Goal: Task Accomplishment & Management: Use online tool/utility

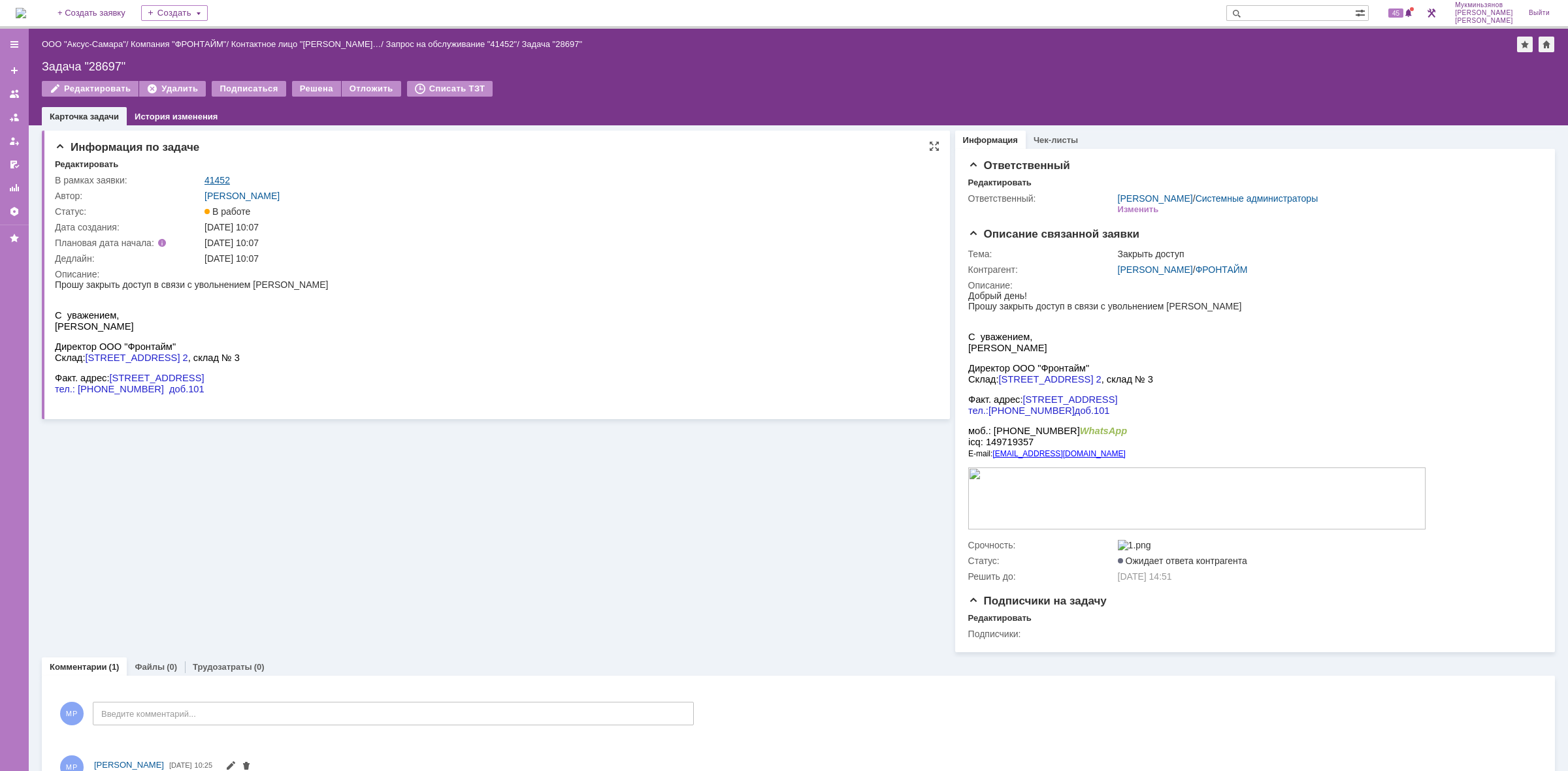
click at [219, 177] on link "41452" at bounding box center [217, 180] width 26 height 11
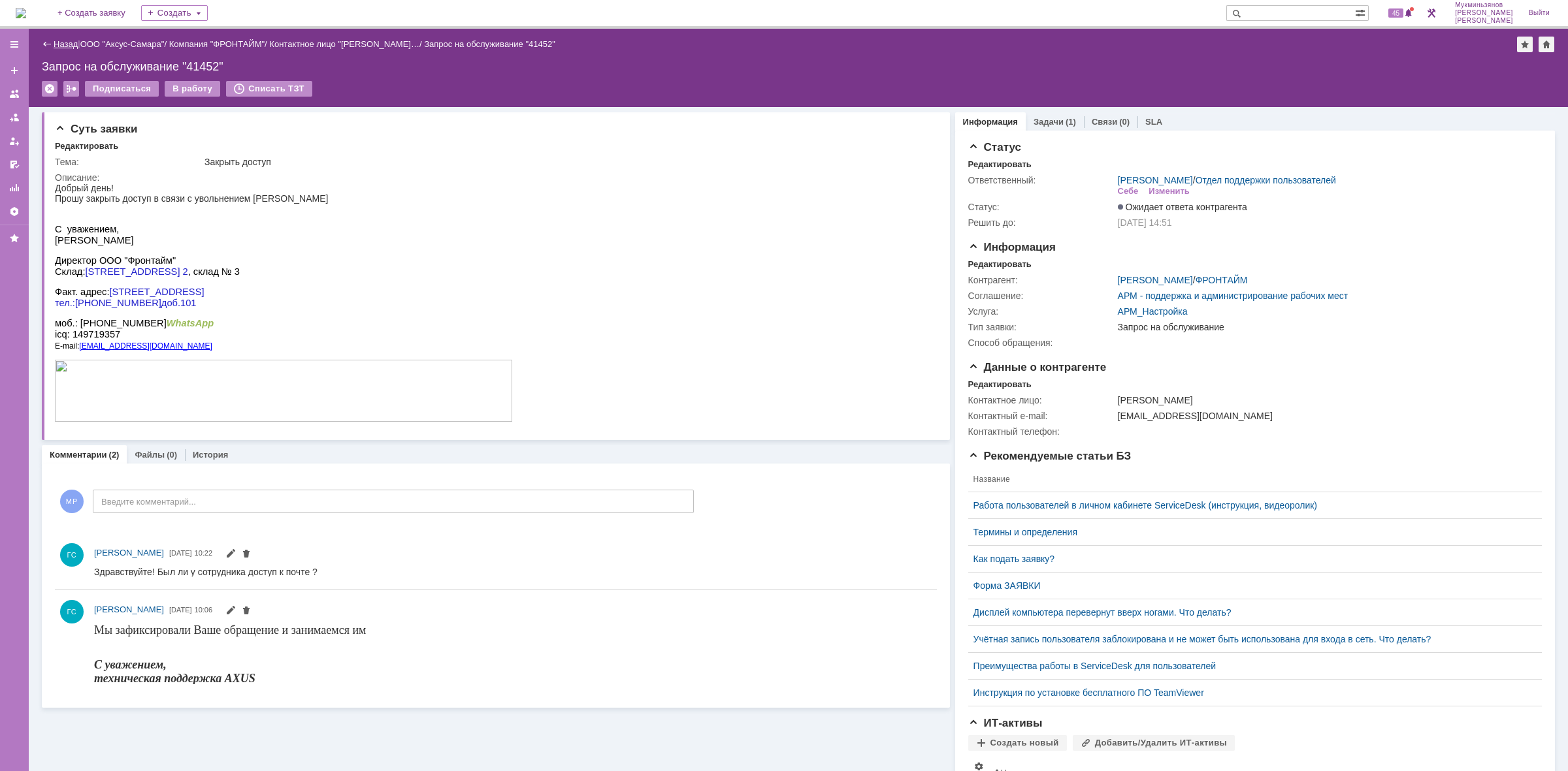
click at [67, 46] on link "Назад" at bounding box center [65, 44] width 24 height 10
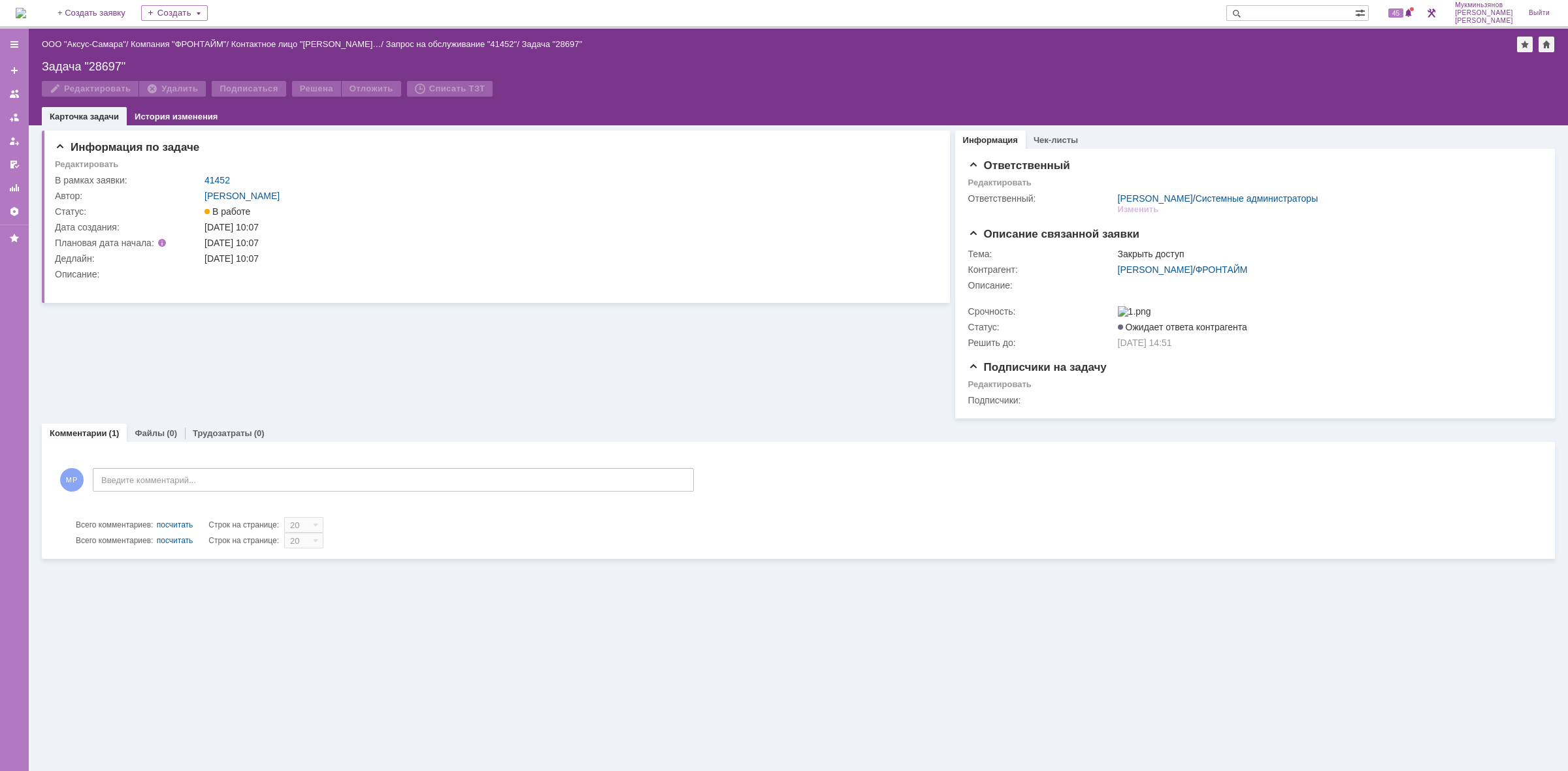
click at [24, 10] on img at bounding box center [21, 13] width 11 height 11
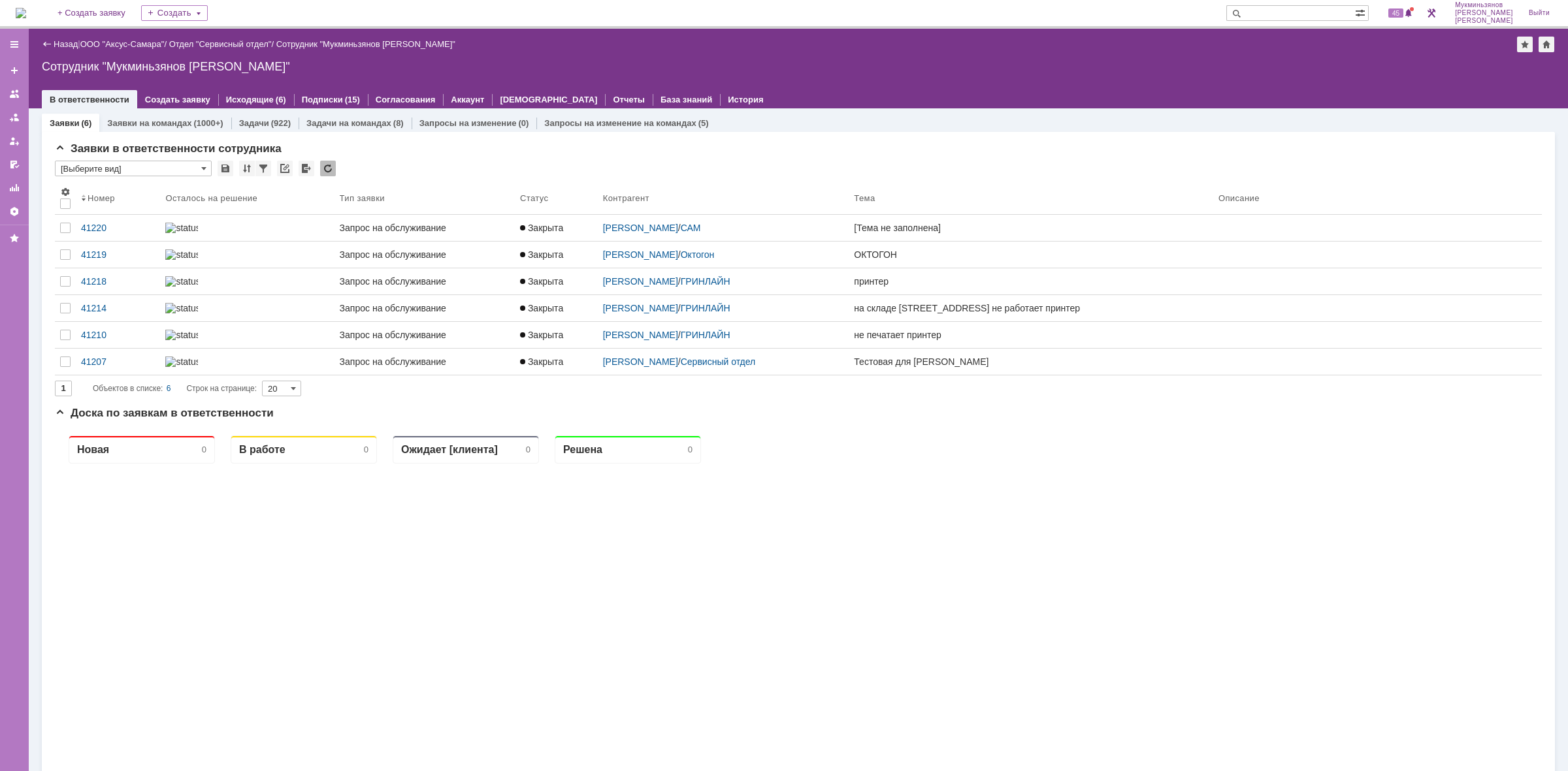
click at [271, 132] on div "Заявки в ответственности сотрудника * [Выберите вид] Результаты поиска: Изменит…" at bounding box center [798, 546] width 1513 height 828
click at [276, 112] on div "Заявки (6) Заявки на командах (1000+) Задачи (922) Задачи на командах (8) Запро…" at bounding box center [798, 534] width 1513 height 851
click at [274, 114] on div "Задачи (922)" at bounding box center [265, 123] width 67 height 19
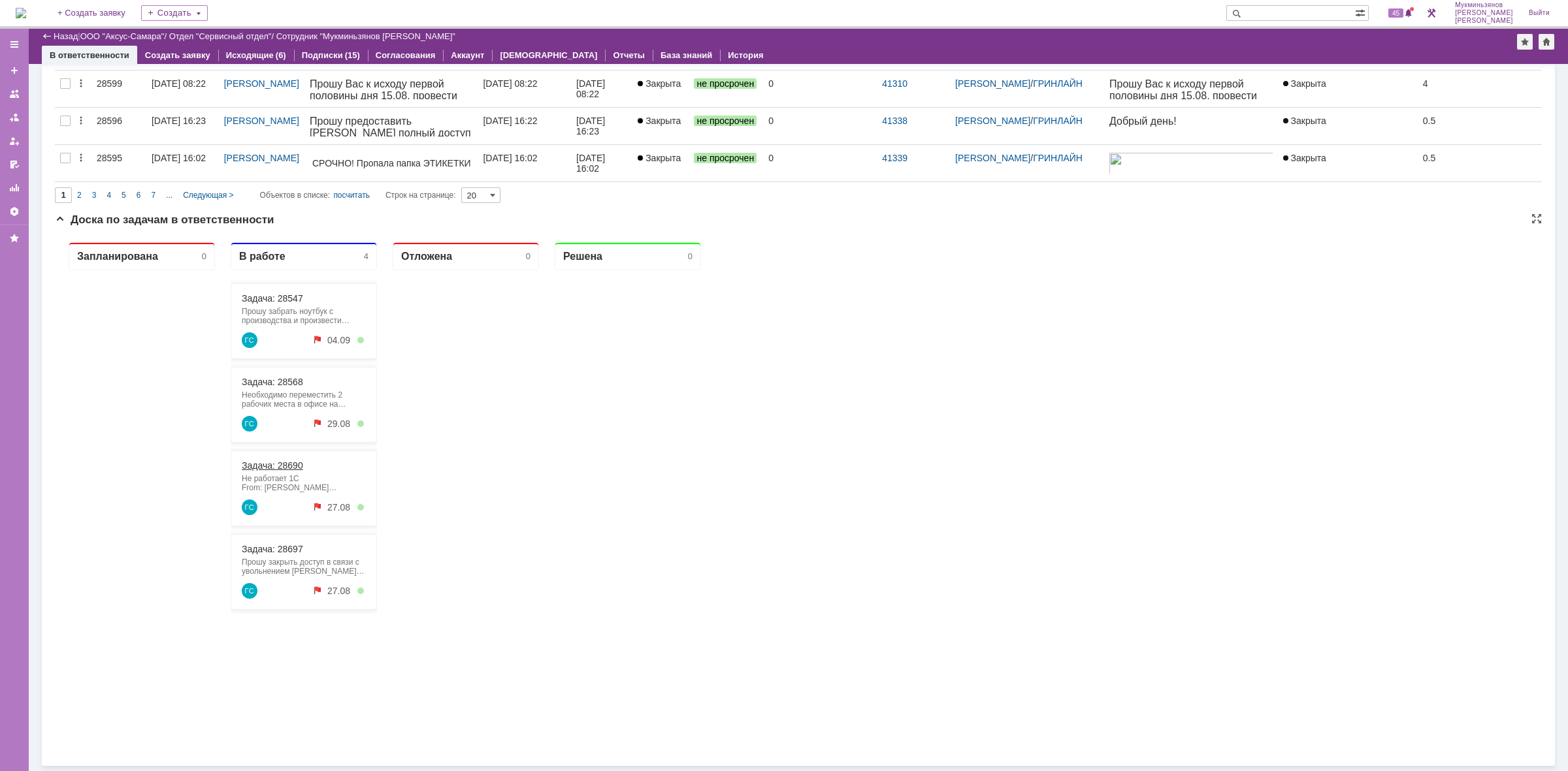
click at [275, 467] on link "Задача: 28690" at bounding box center [273, 465] width 62 height 11
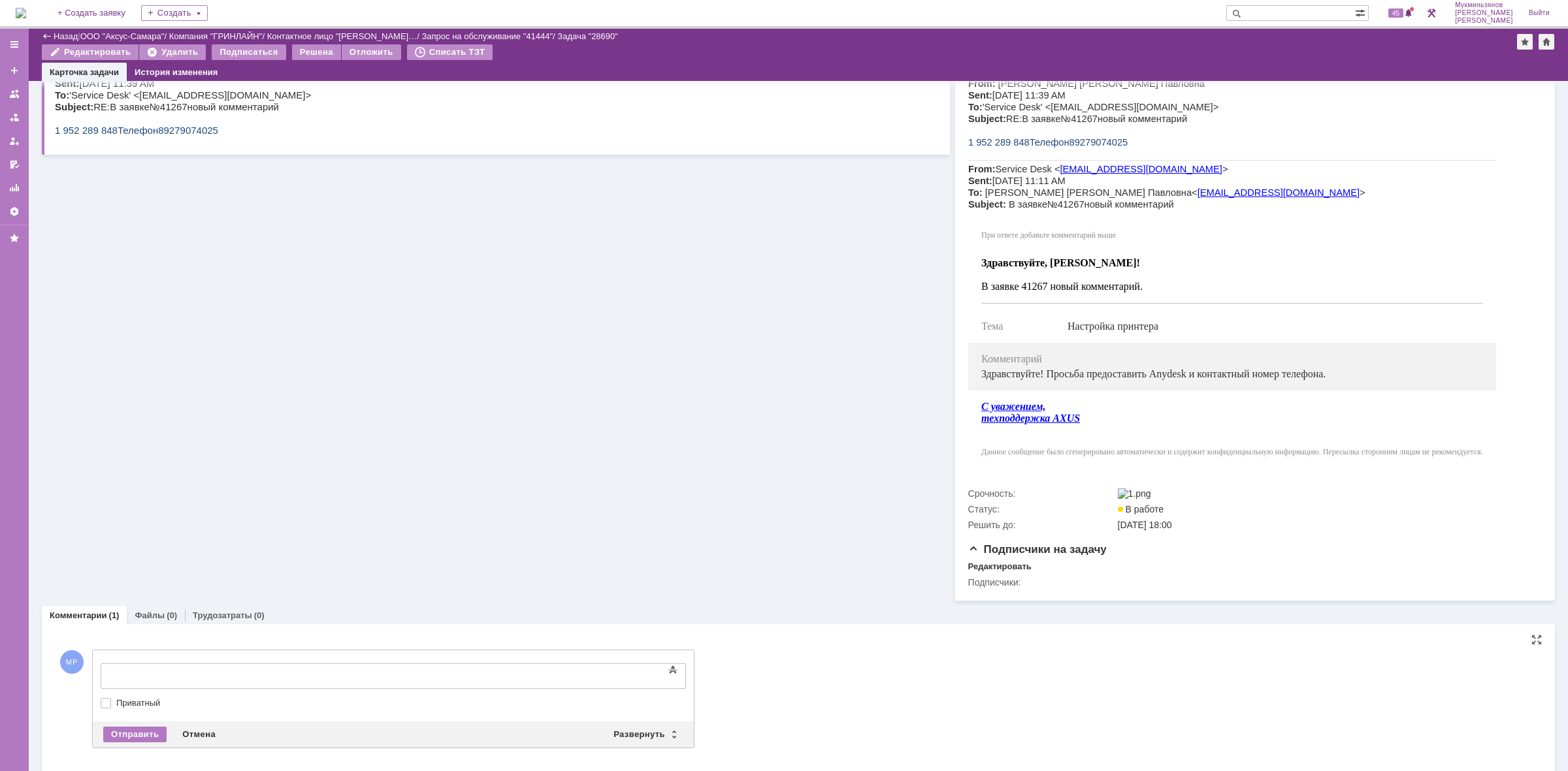
click at [290, 676] on div at bounding box center [206, 675] width 186 height 11
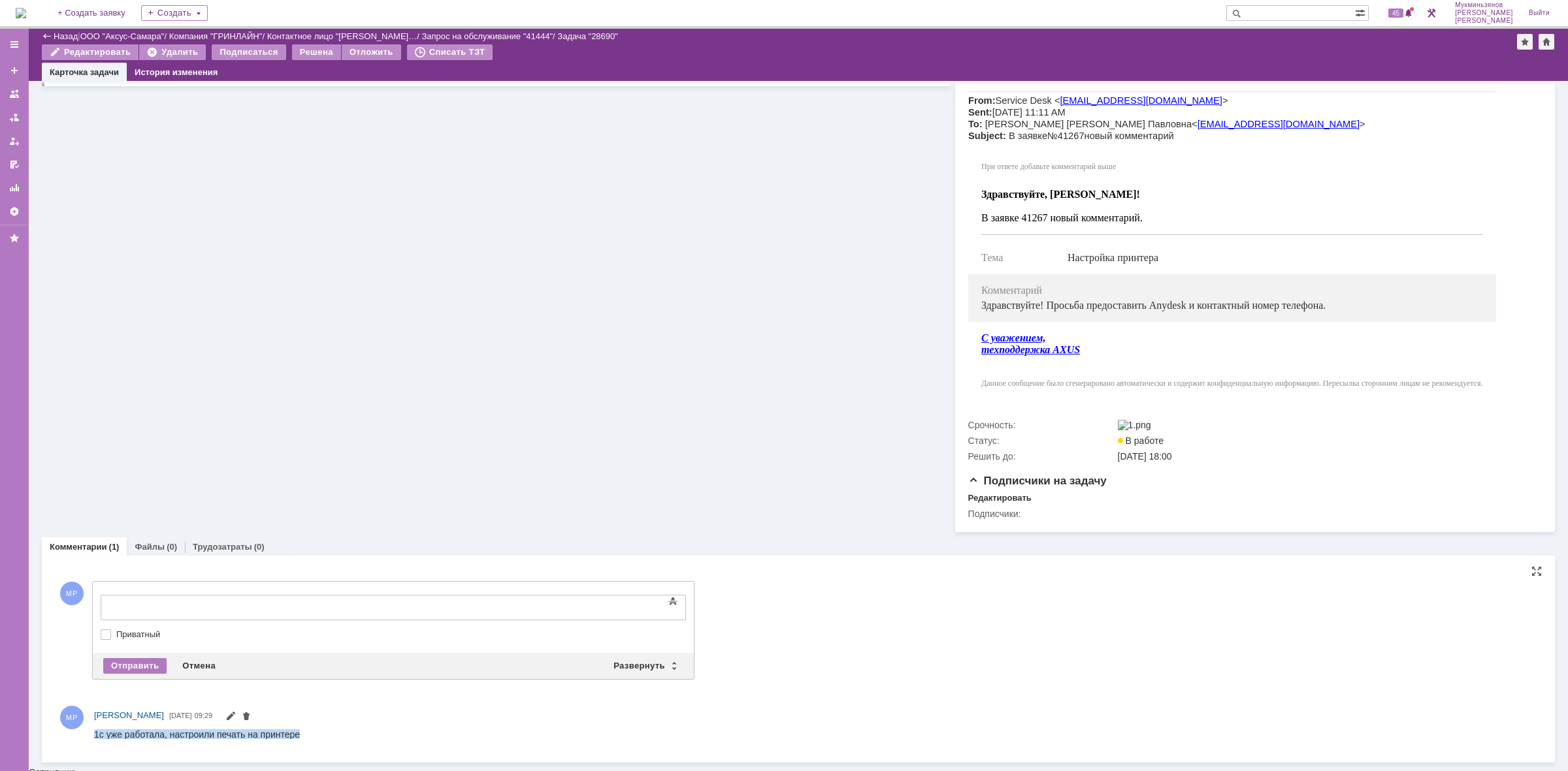
drag, startPoint x: 298, startPoint y: 736, endPoint x: 75, endPoint y: 736, distance: 223.0
click at [94, 736] on html "1с уже работала, настроили печать на принтере" at bounding box center [809, 735] width 1429 height 12
copy div "1с уже работала, настроили печать на принтере"
click at [191, 544] on div "Трудозатраты (0)" at bounding box center [228, 547] width 87 height 19
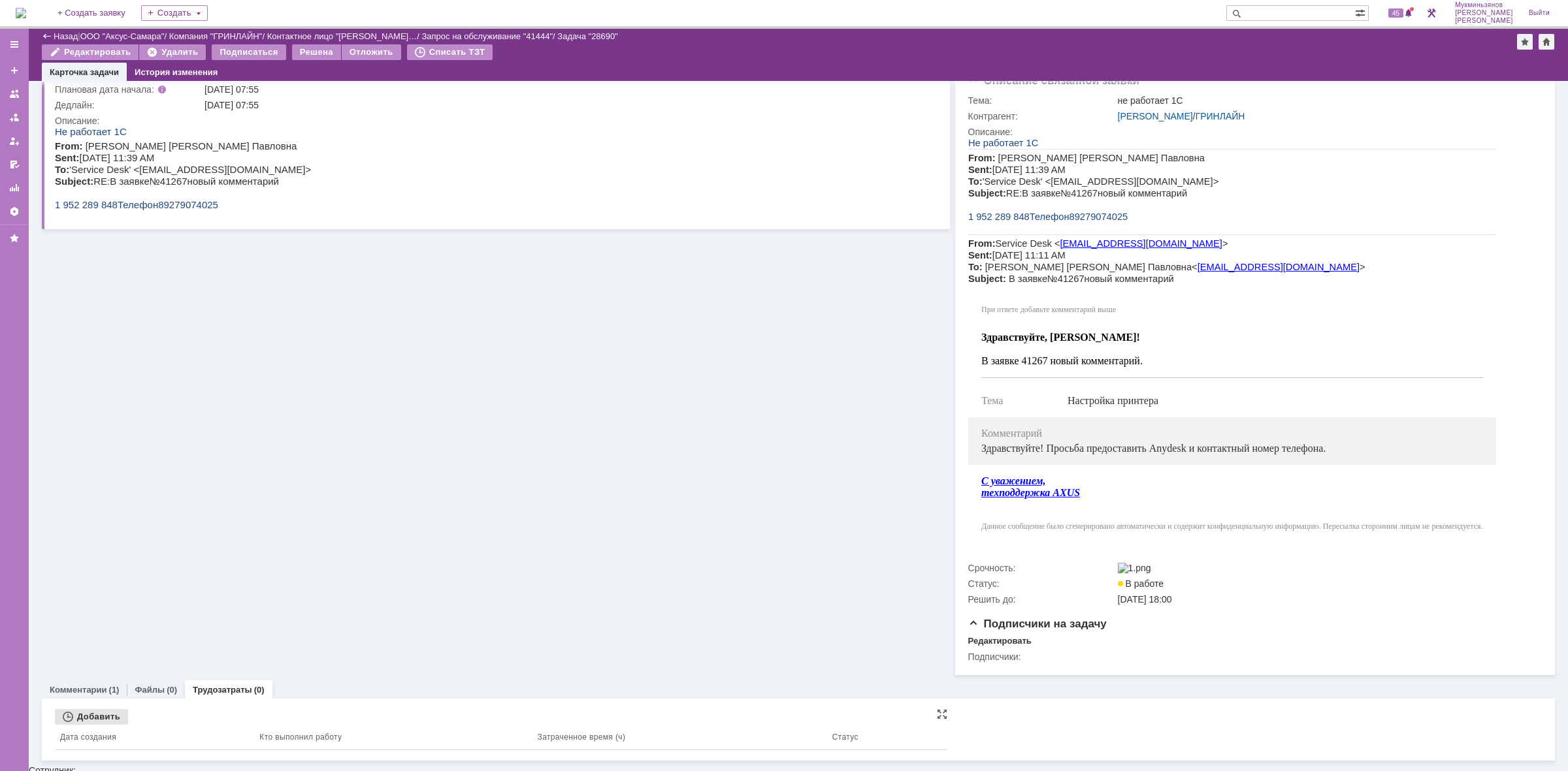
click at [92, 717] on div "Добавить" at bounding box center [91, 717] width 73 height 16
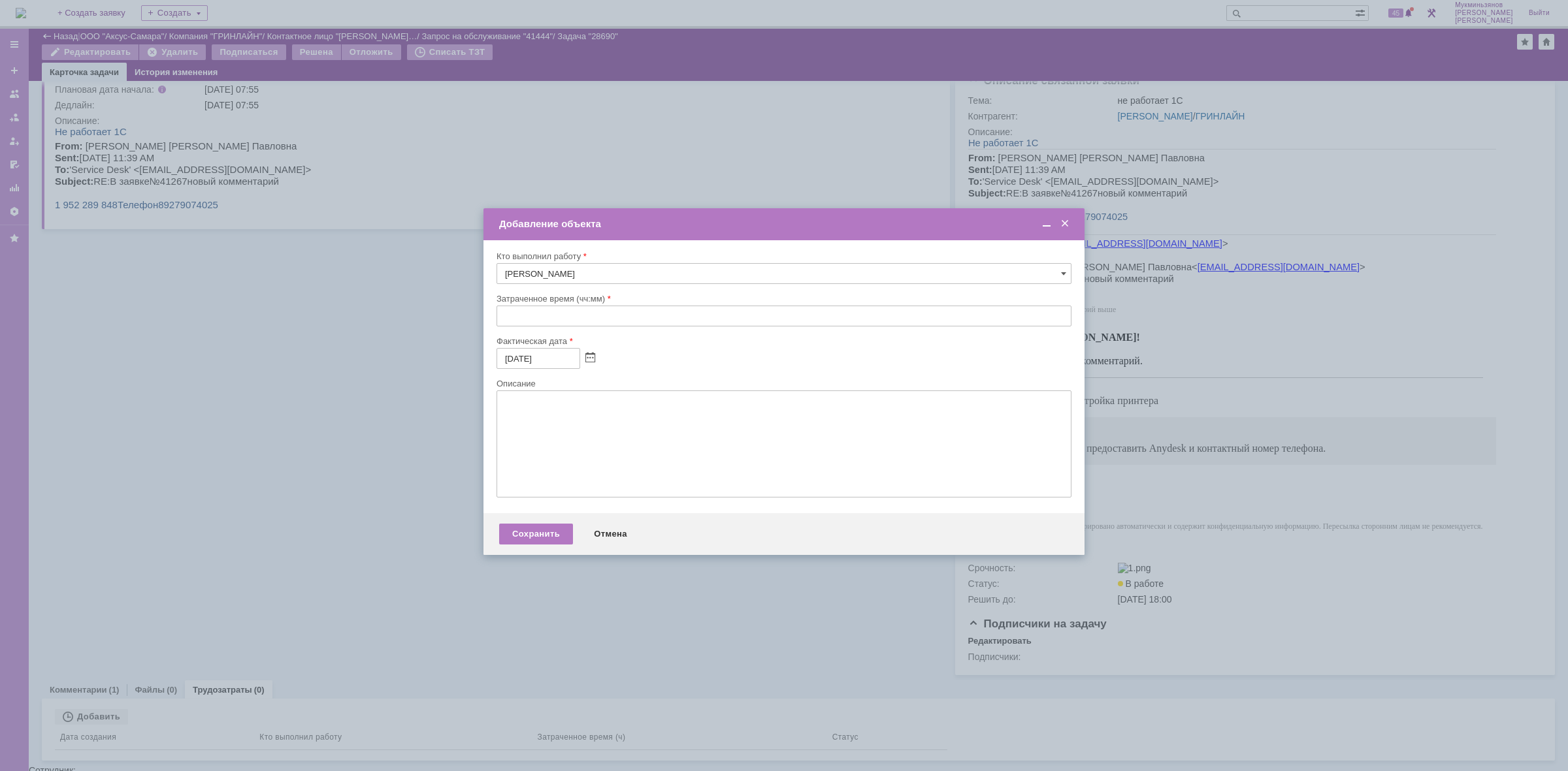
drag, startPoint x: 575, startPoint y: 296, endPoint x: 567, endPoint y: 322, distance: 27.2
click at [575, 298] on div "Затраченное время (чч:мм)" at bounding box center [782, 299] width 573 height 9
click at [567, 322] on input "text" at bounding box center [783, 316] width 575 height 21
type input "00:30"
click at [624, 507] on div at bounding box center [783, 503] width 575 height 9
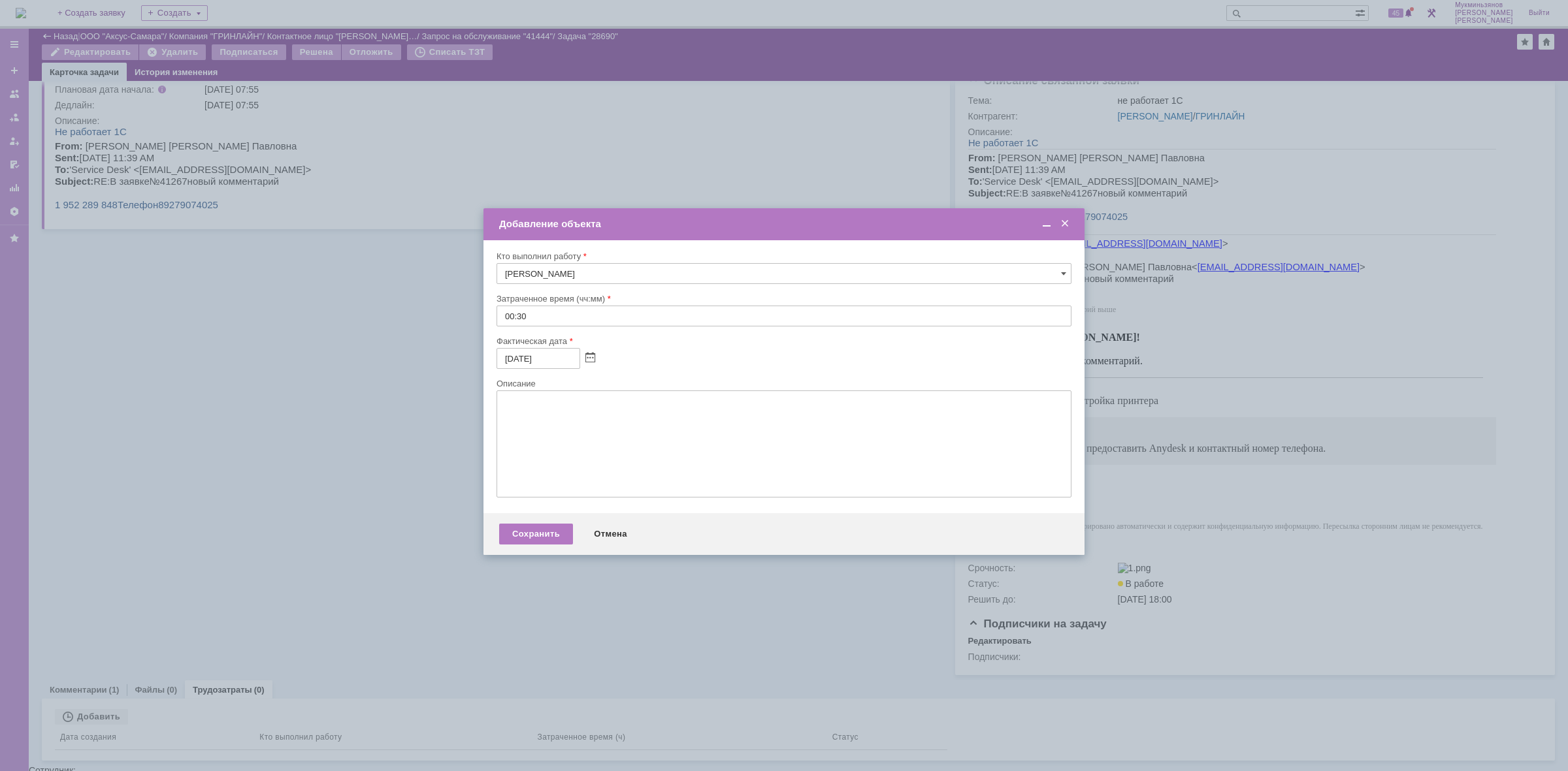
click at [624, 463] on textarea at bounding box center [783, 445] width 575 height 107
paste textarea "1с уже работала, настроили печать на принтере"
type textarea "1с уже работала, настроили печать на принтере"
click at [544, 533] on div "Сохранить" at bounding box center [536, 534] width 73 height 21
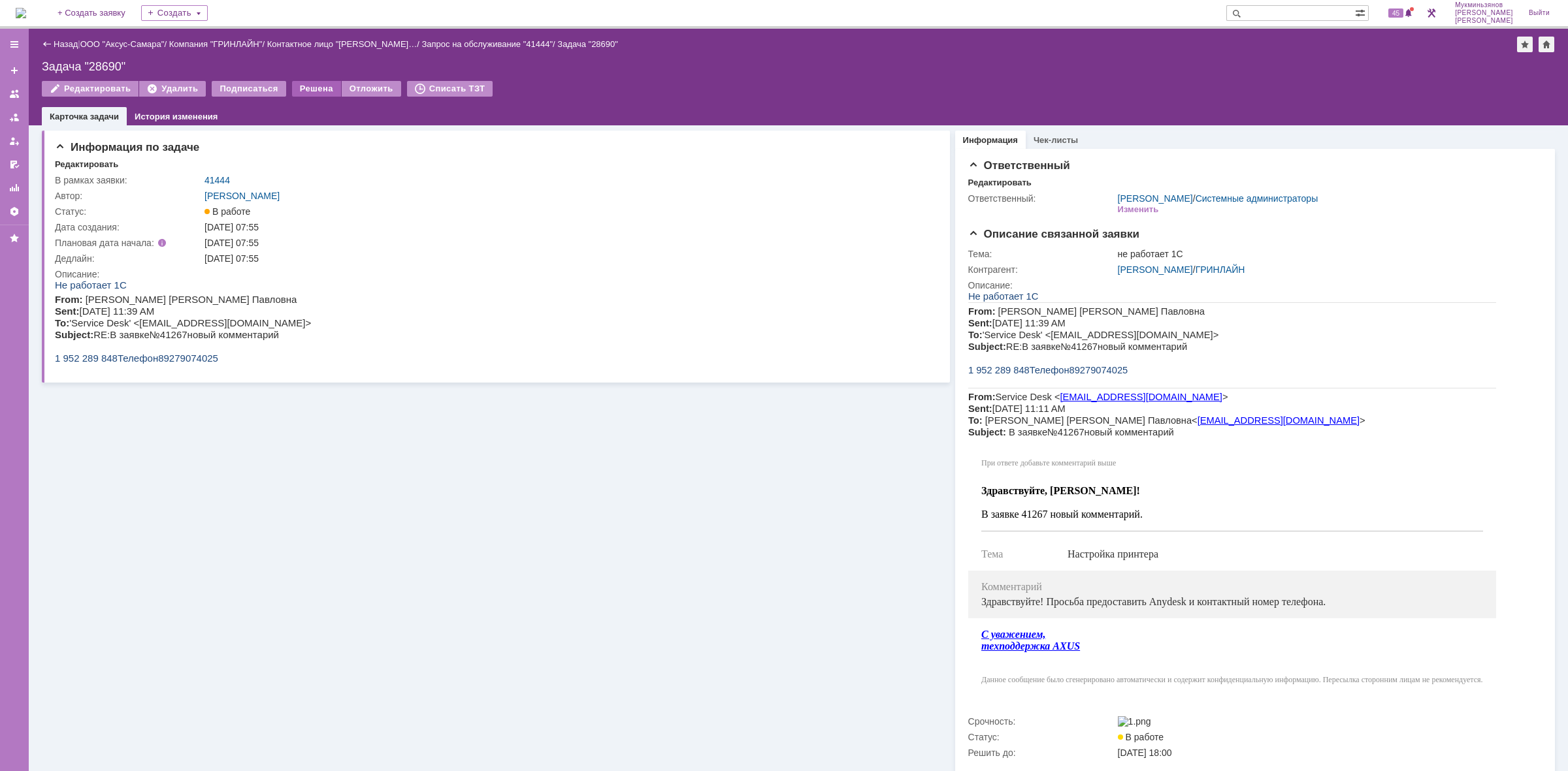
click at [299, 83] on div "Решена" at bounding box center [316, 89] width 49 height 16
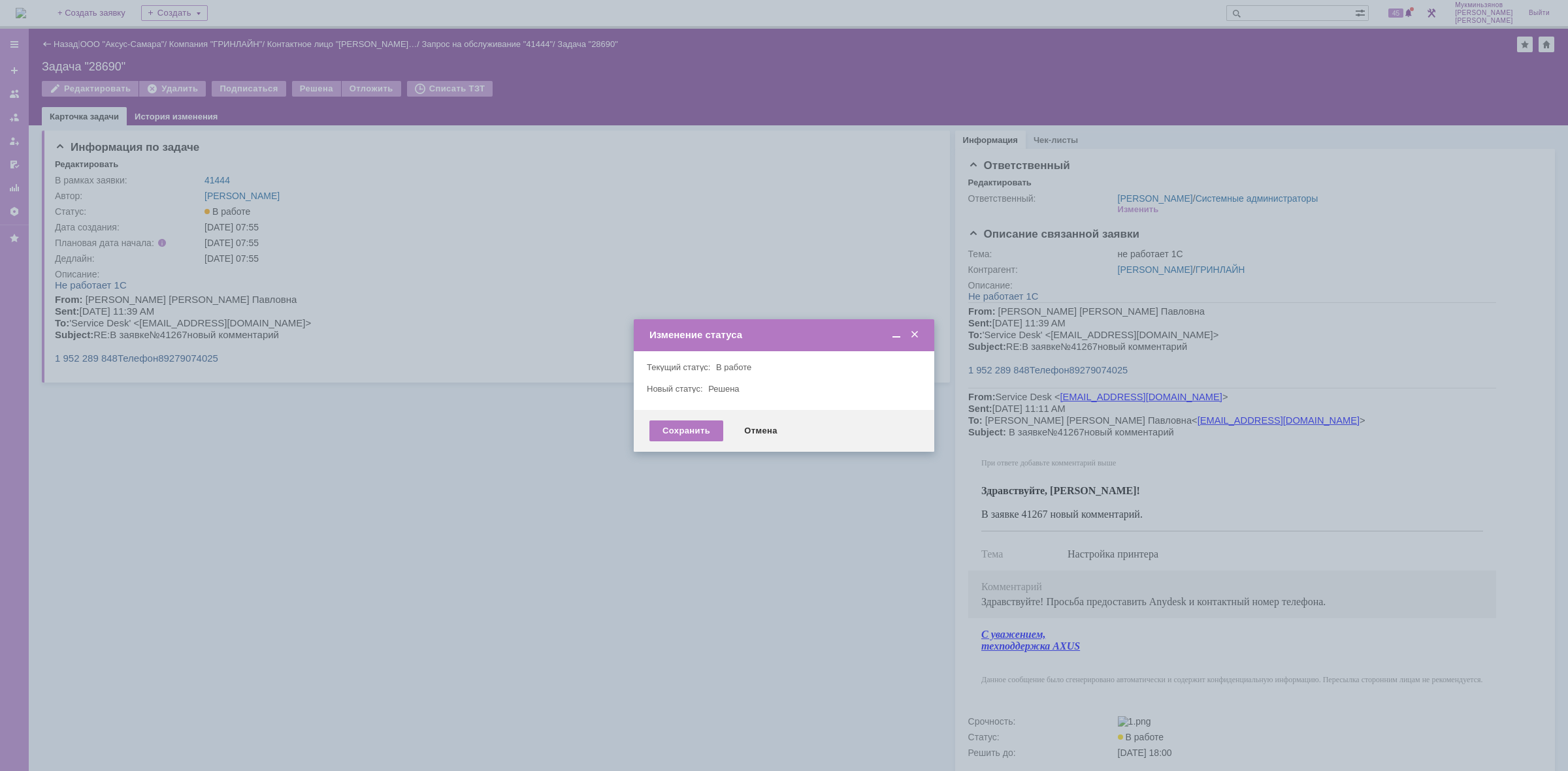
click at [688, 445] on div "Сохранить Отмена" at bounding box center [784, 431] width 301 height 42
click at [684, 435] on div "Сохранить" at bounding box center [686, 431] width 73 height 21
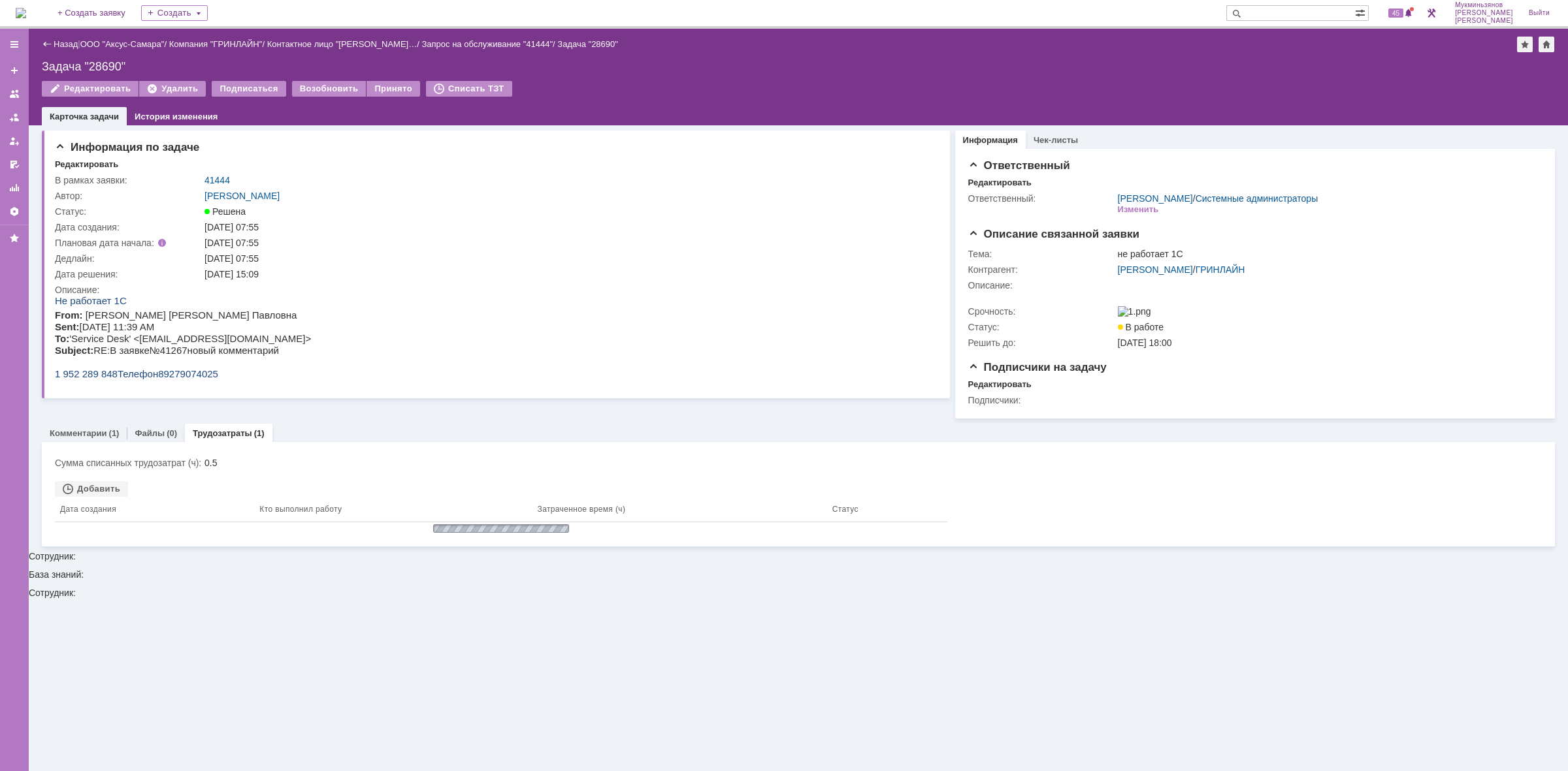
click at [26, 11] on img at bounding box center [21, 13] width 11 height 11
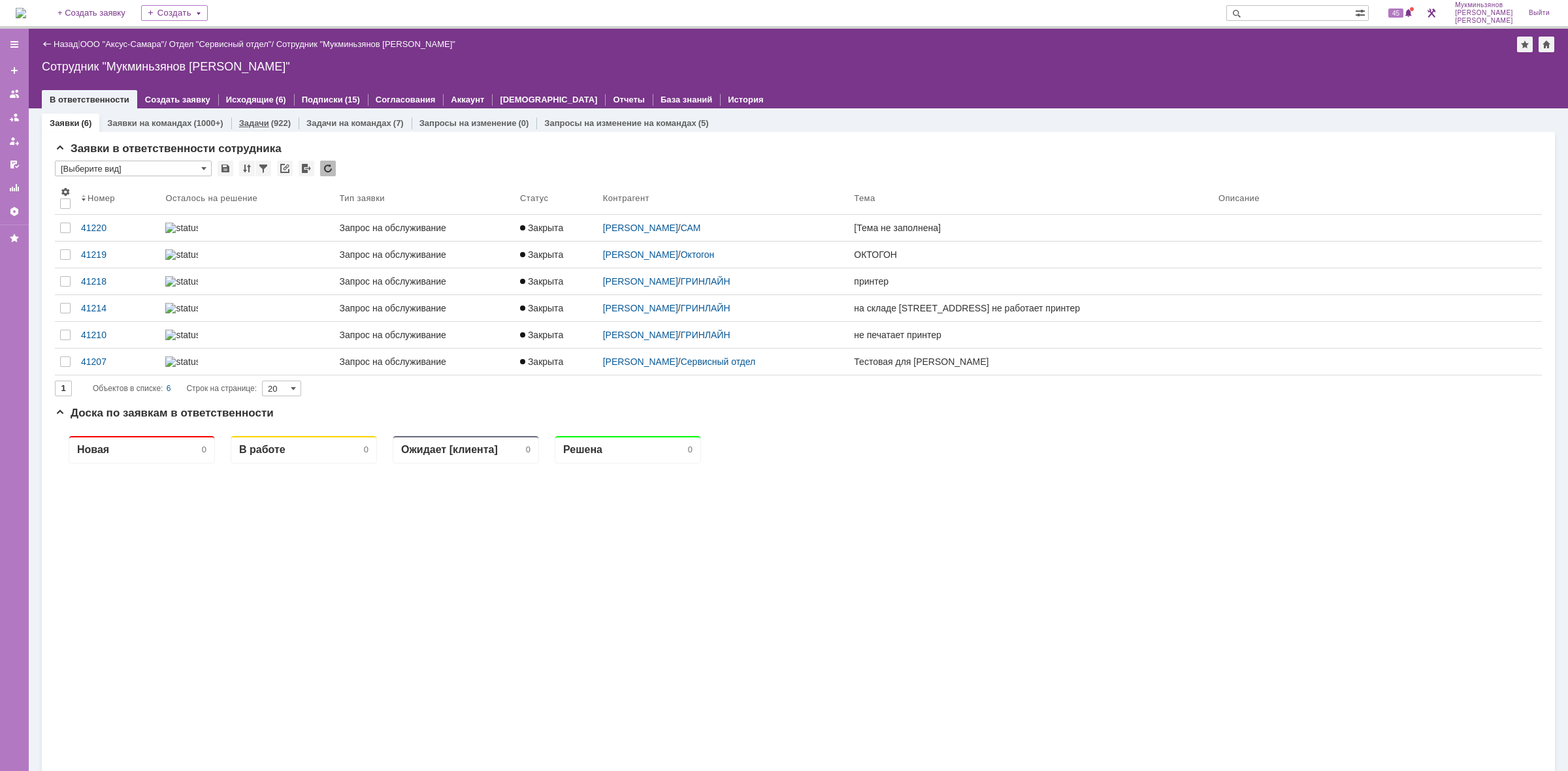
click at [263, 121] on link "Задачи" at bounding box center [254, 123] width 30 height 10
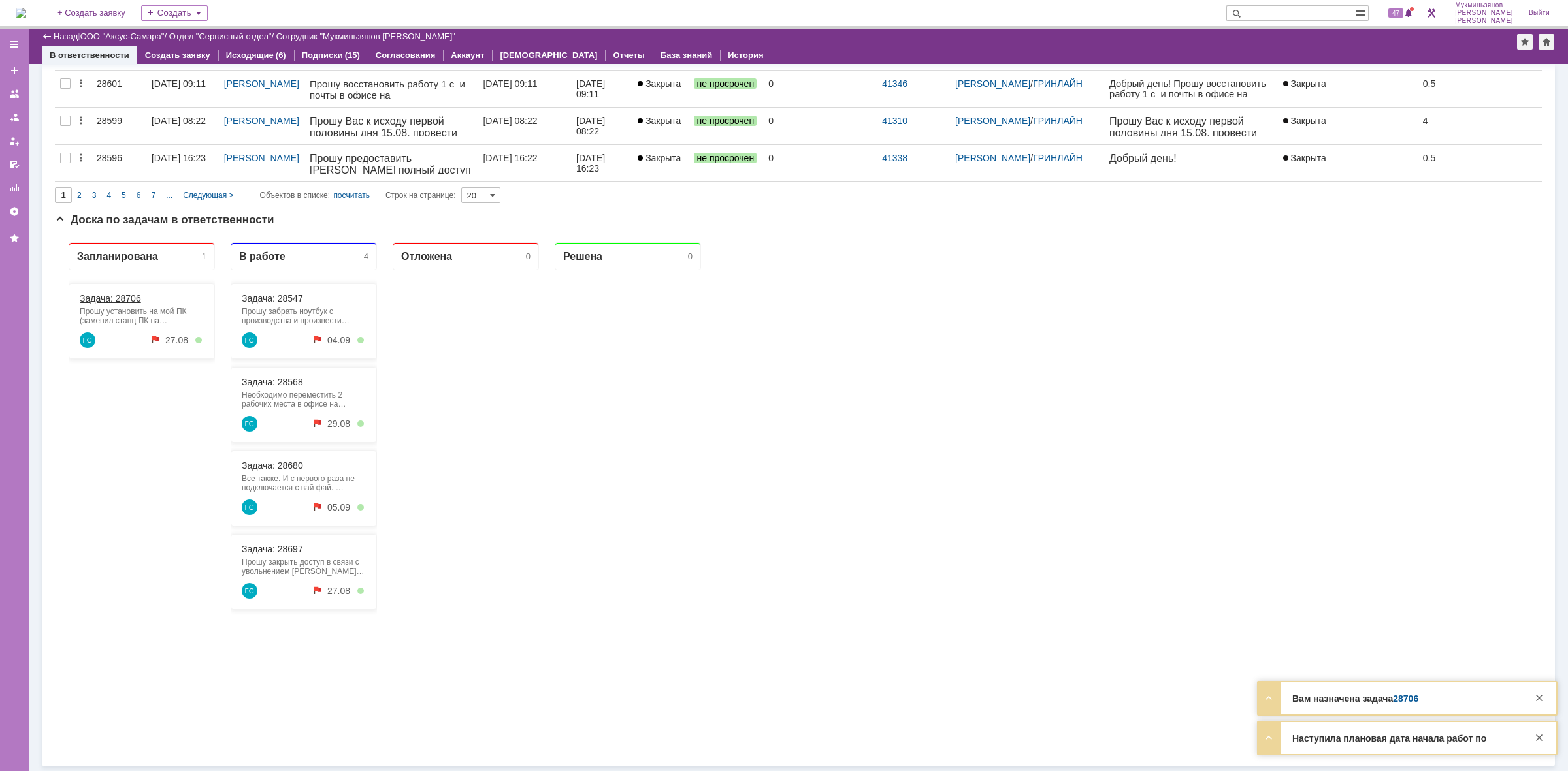
click at [102, 298] on link "Задача: 28706" at bounding box center [110, 299] width 62 height 11
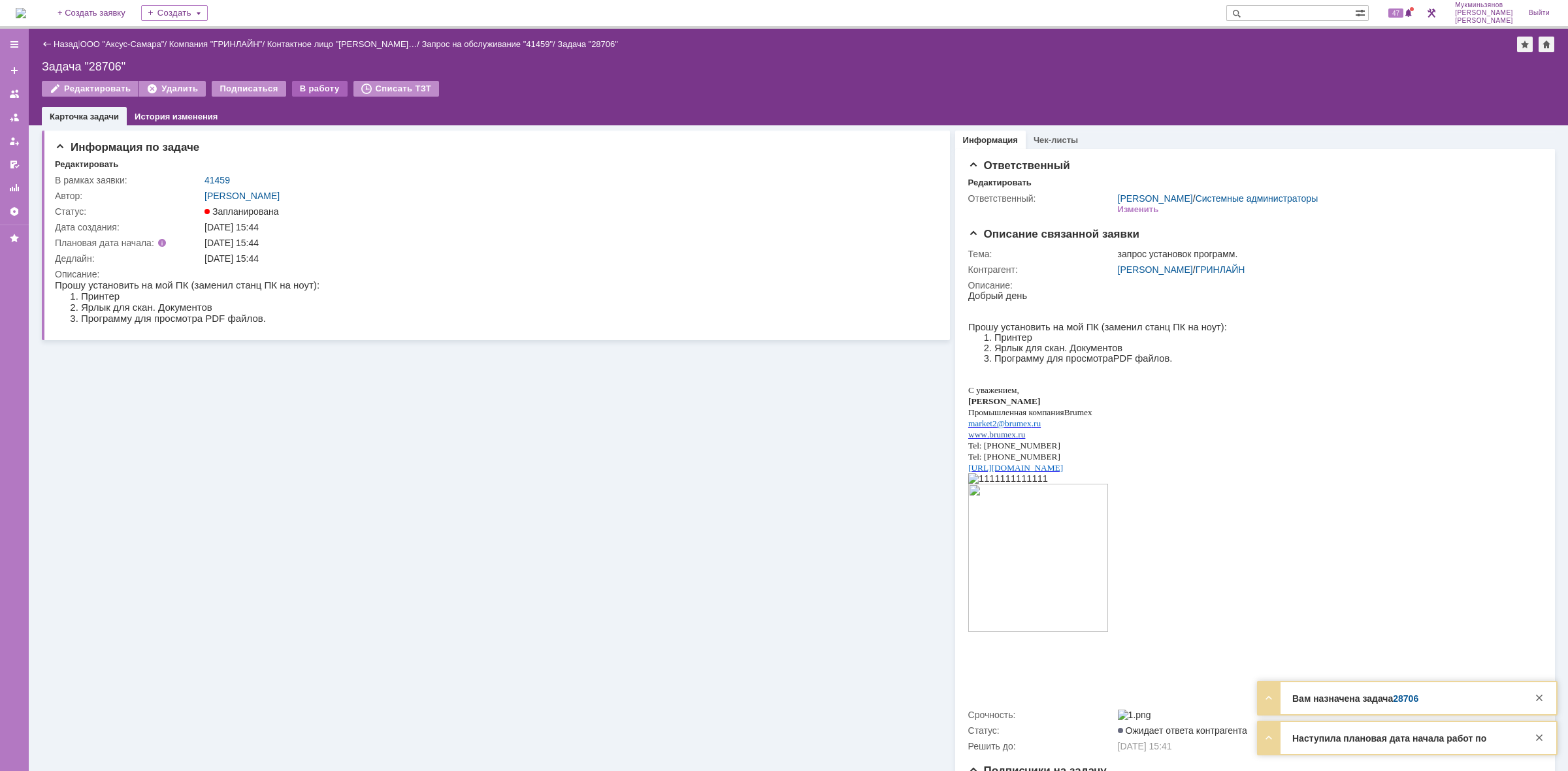
click at [308, 92] on div "В работу" at bounding box center [320, 89] width 56 height 16
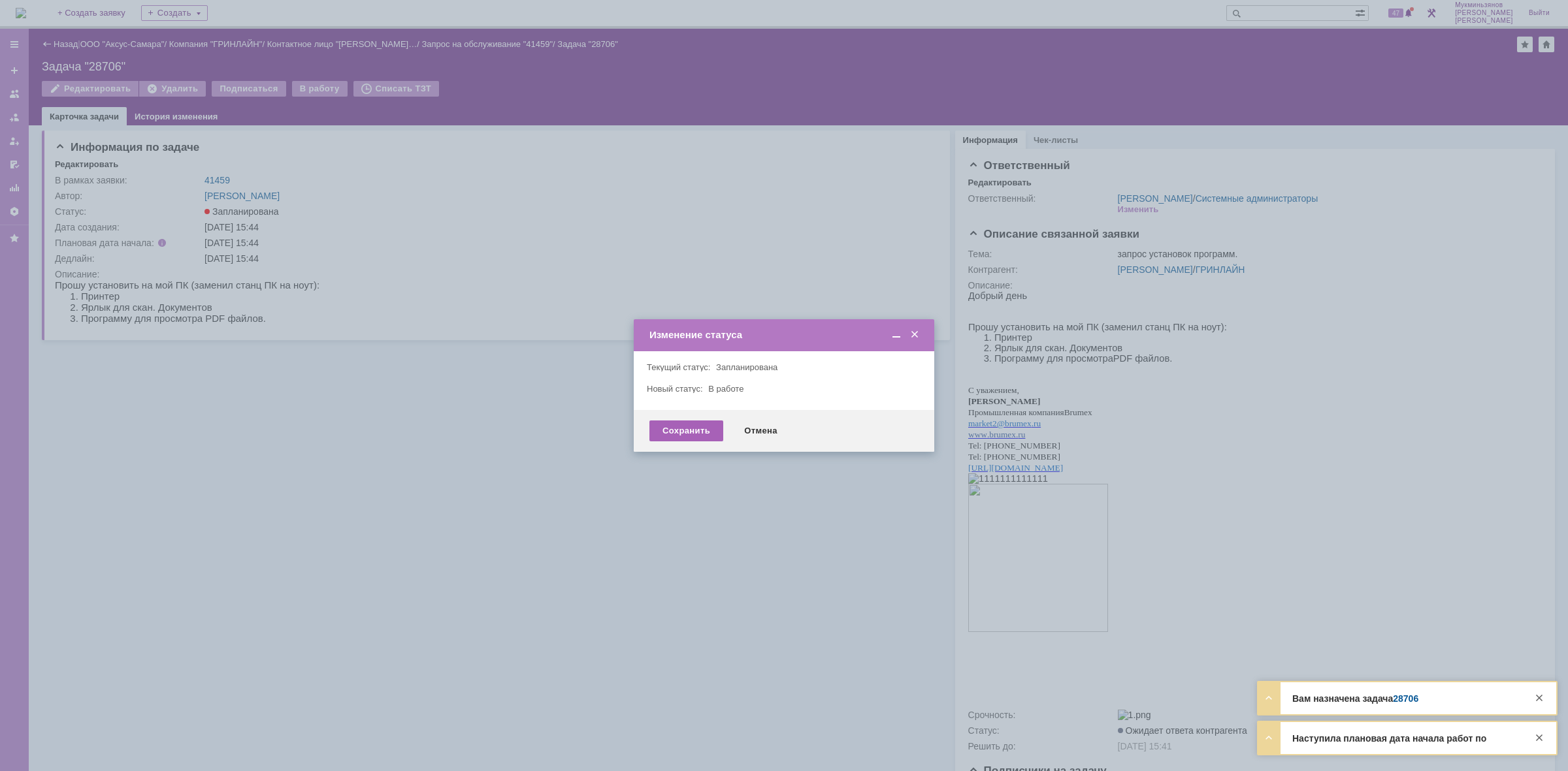
click at [693, 430] on div "Сохранить" at bounding box center [686, 431] width 73 height 21
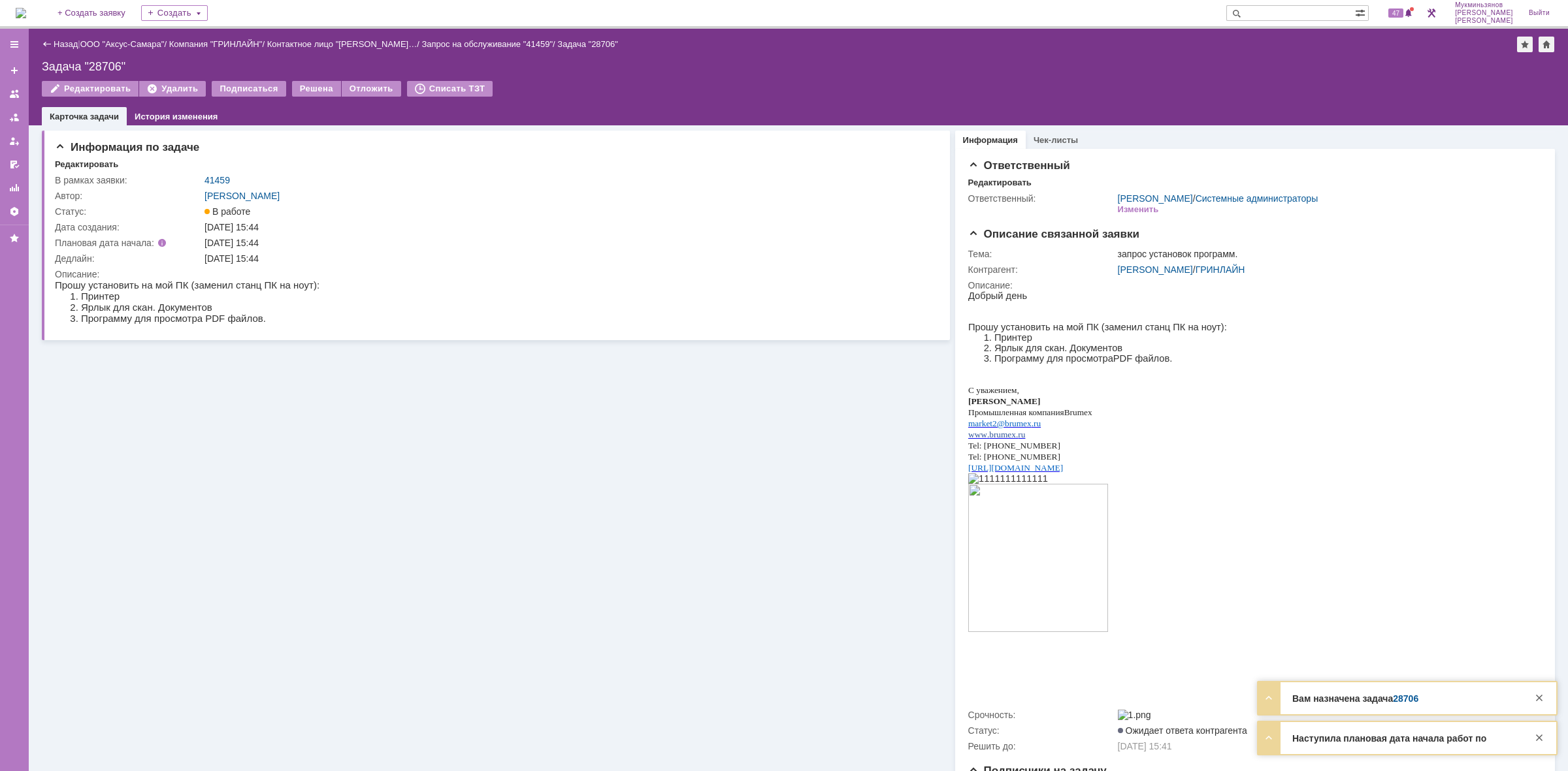
click at [26, 18] on img at bounding box center [21, 13] width 11 height 11
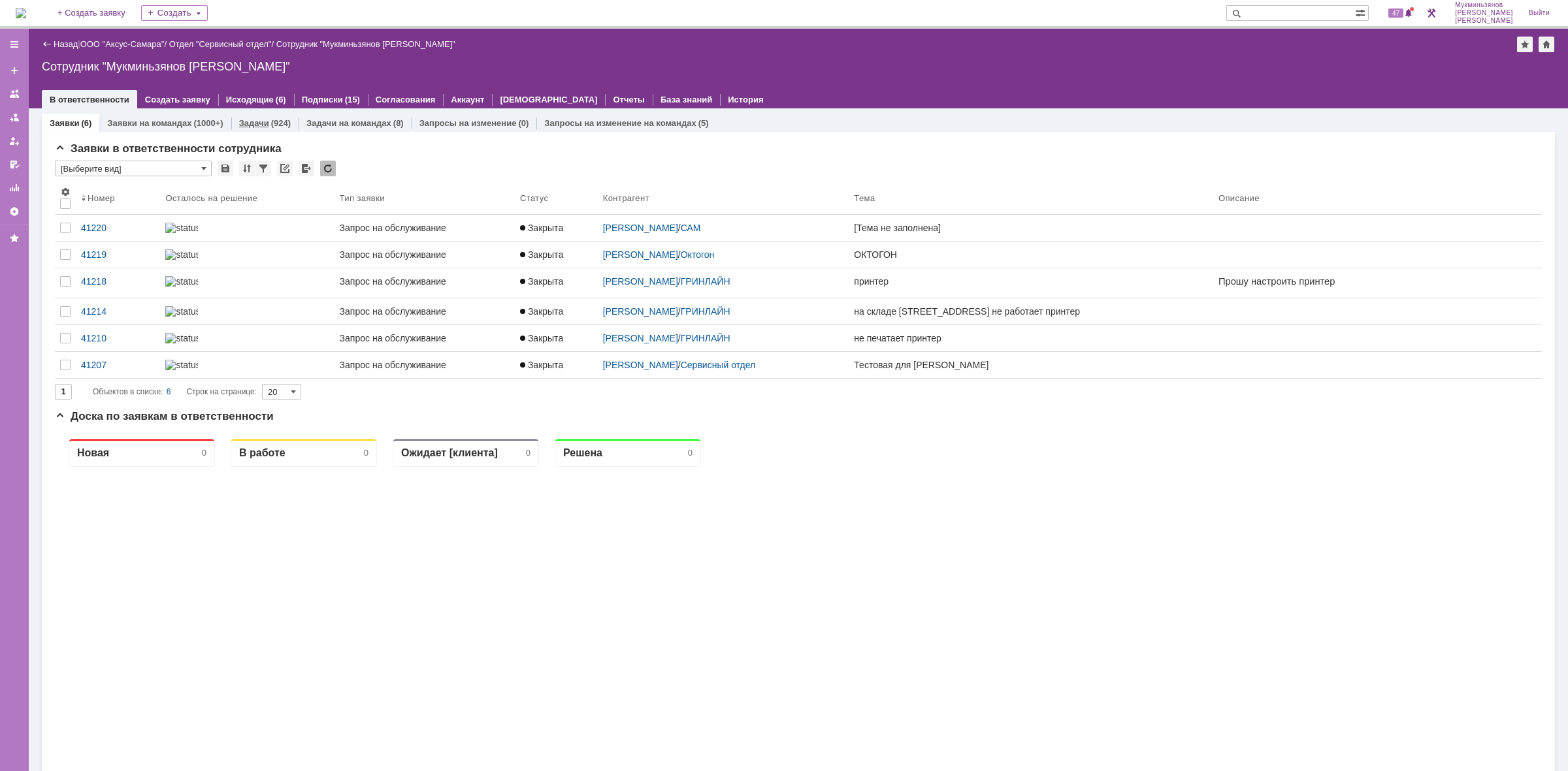
click at [289, 119] on div "Задачи (924)" at bounding box center [265, 123] width 67 height 19
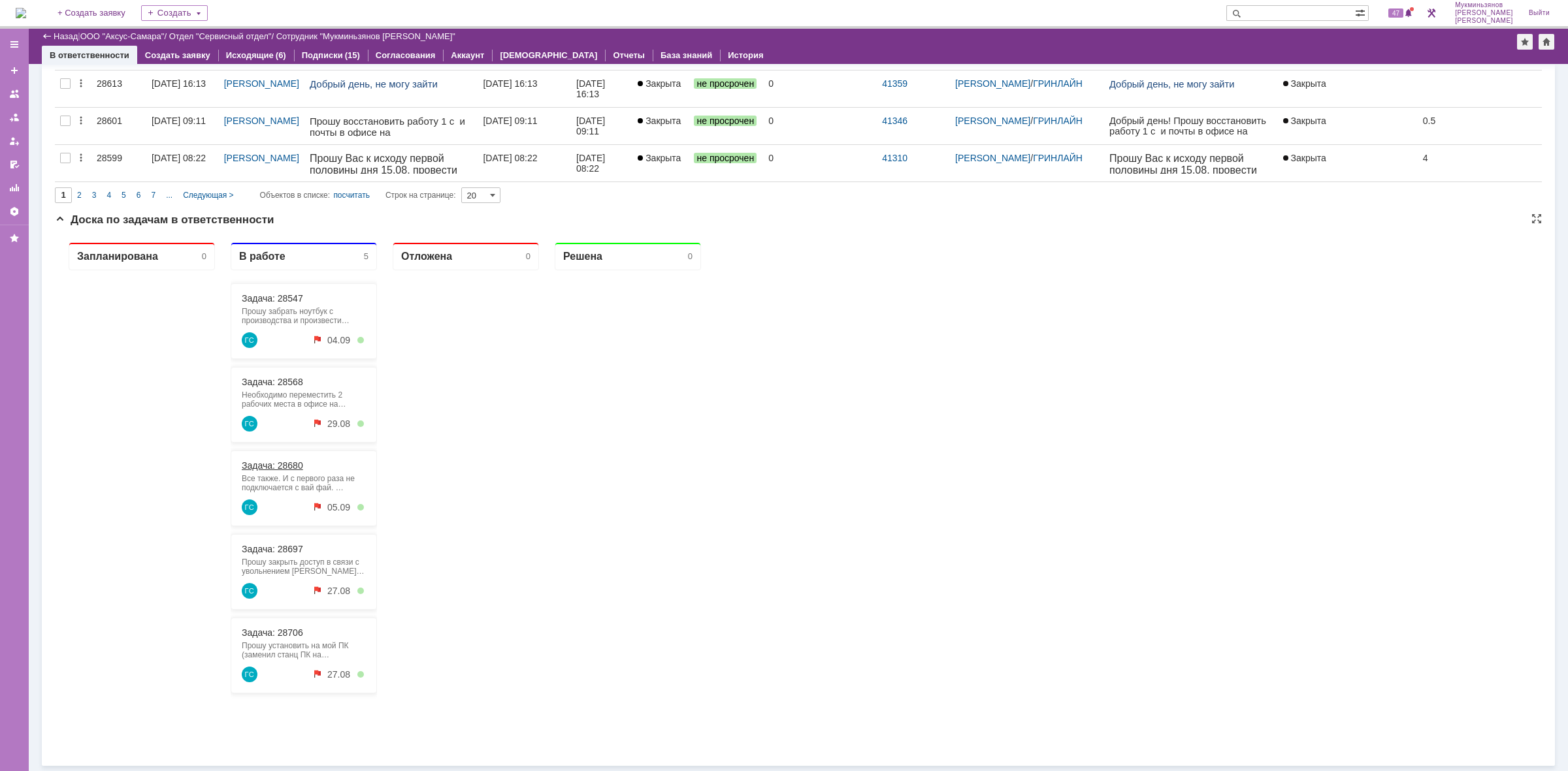
click at [292, 469] on link "Задача: 28680" at bounding box center [273, 465] width 62 height 11
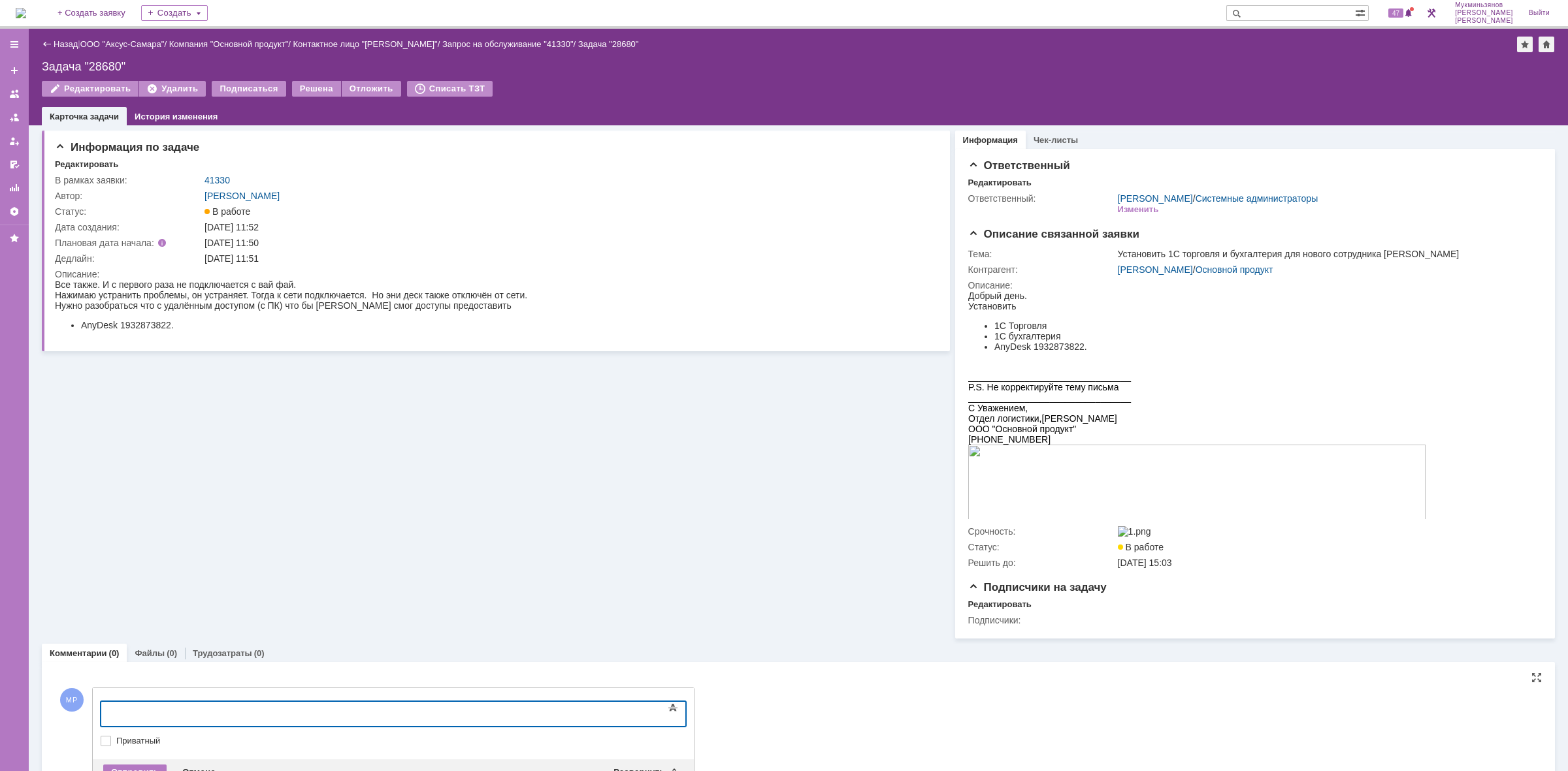
click at [292, 707] on div at bounding box center [206, 712] width 186 height 11
click at [26, 8] on img at bounding box center [21, 13] width 11 height 11
click at [150, 703] on body at bounding box center [206, 713] width 196 height 22
click at [180, 705] on body "В" at bounding box center [206, 713] width 196 height 22
click at [300, 711] on div "В 204 кабинете очень плохо ловит wifi соединение, этот кабинет стоит между двум…" at bounding box center [206, 728] width 186 height 42
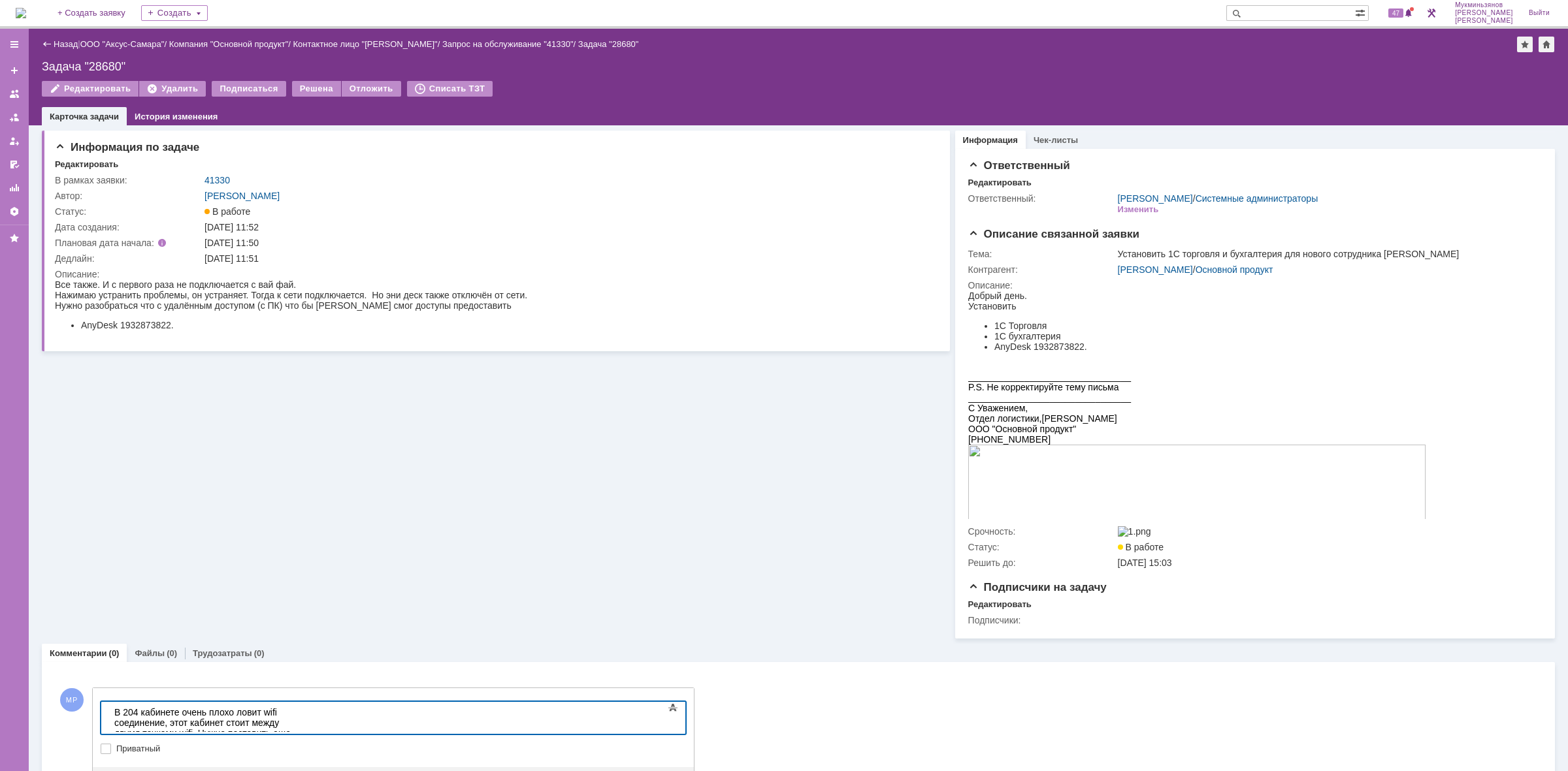
drag, startPoint x: 419, startPoint y: 723, endPoint x: 453, endPoint y: 712, distance: 35.7
click at [300, 722] on div "В 204 кабинете очень плохо ловит wifi соединение, этот кабинет стоит между двум…" at bounding box center [206, 744] width 186 height 73
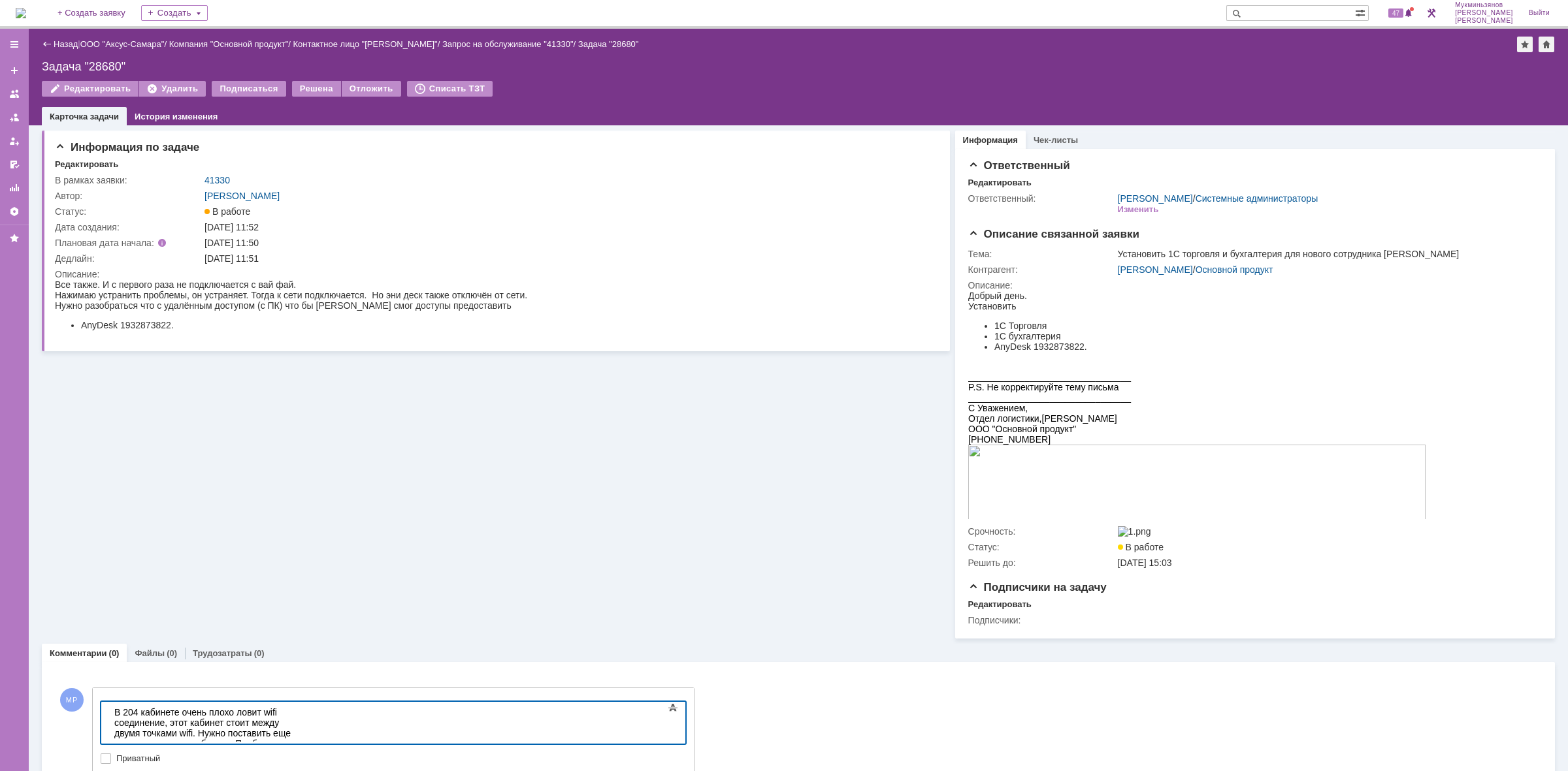
click at [305, 738] on body "В 204 кабинете очень плохо ловит wifi соединение, этот кабинет стоит между двум…" at bounding box center [206, 749] width 196 height 94
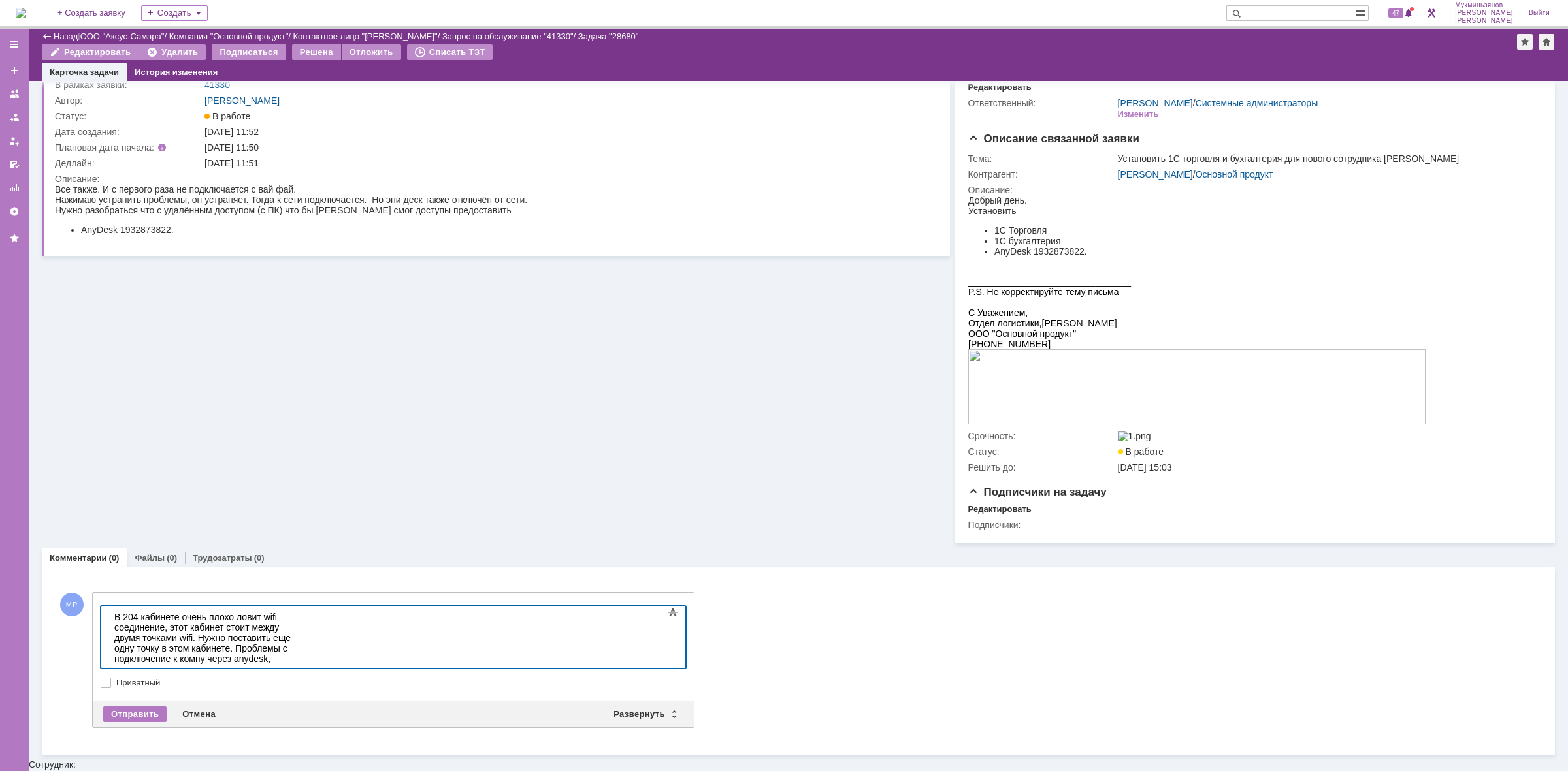
scroll to position [43, 0]
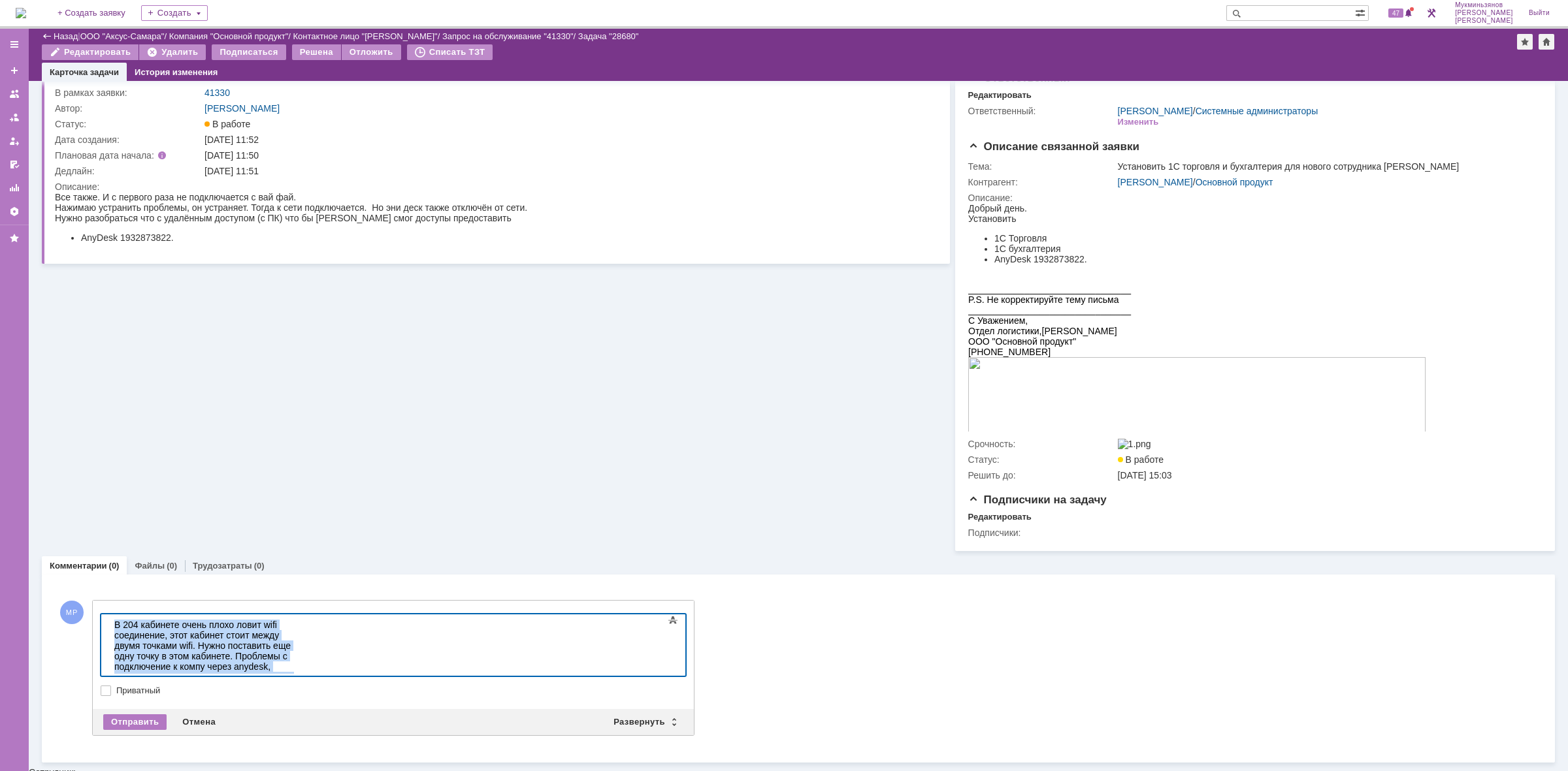
drag, startPoint x: 502, startPoint y: 658, endPoint x: 7, endPoint y: 567, distance: 503.3
click at [109, 614] on html "В 204 кабинете очень плохо ловит wifi соединение, этот кабинет стоит между двум…" at bounding box center [206, 677] width 196 height 125
drag, startPoint x: 517, startPoint y: 660, endPoint x: 7, endPoint y: 590, distance: 514.8
click at [109, 614] on html "В 204 кабинете очень плохо ловит wifi соединение, этот кабинет стоит между двум…" at bounding box center [206, 677] width 196 height 125
copy div "В 204 кабинете очень плохо ловит wifi соединение, этот кабинет стоит между двум…"
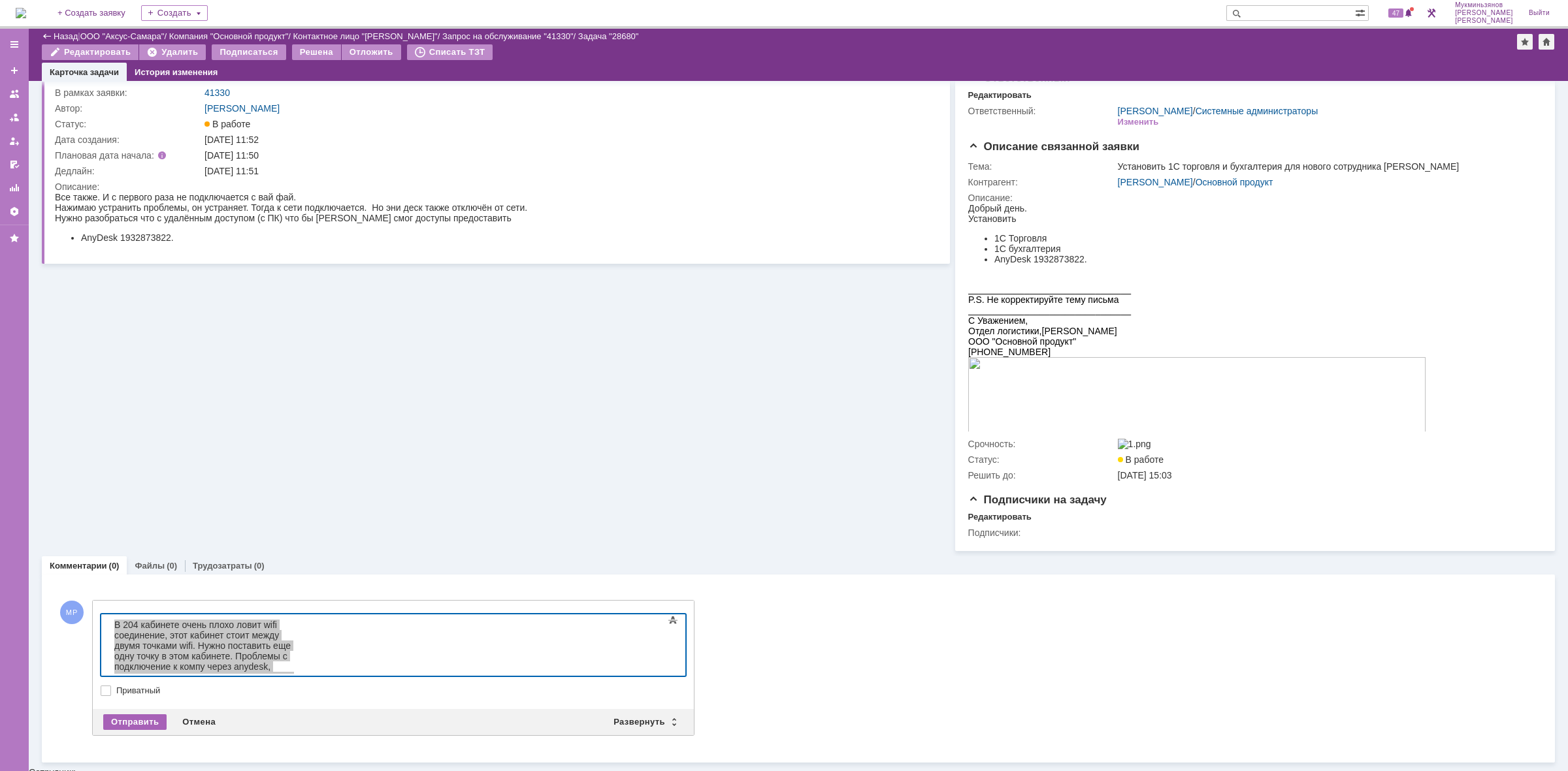
click at [119, 728] on div "Отправить" at bounding box center [135, 722] width 64 height 16
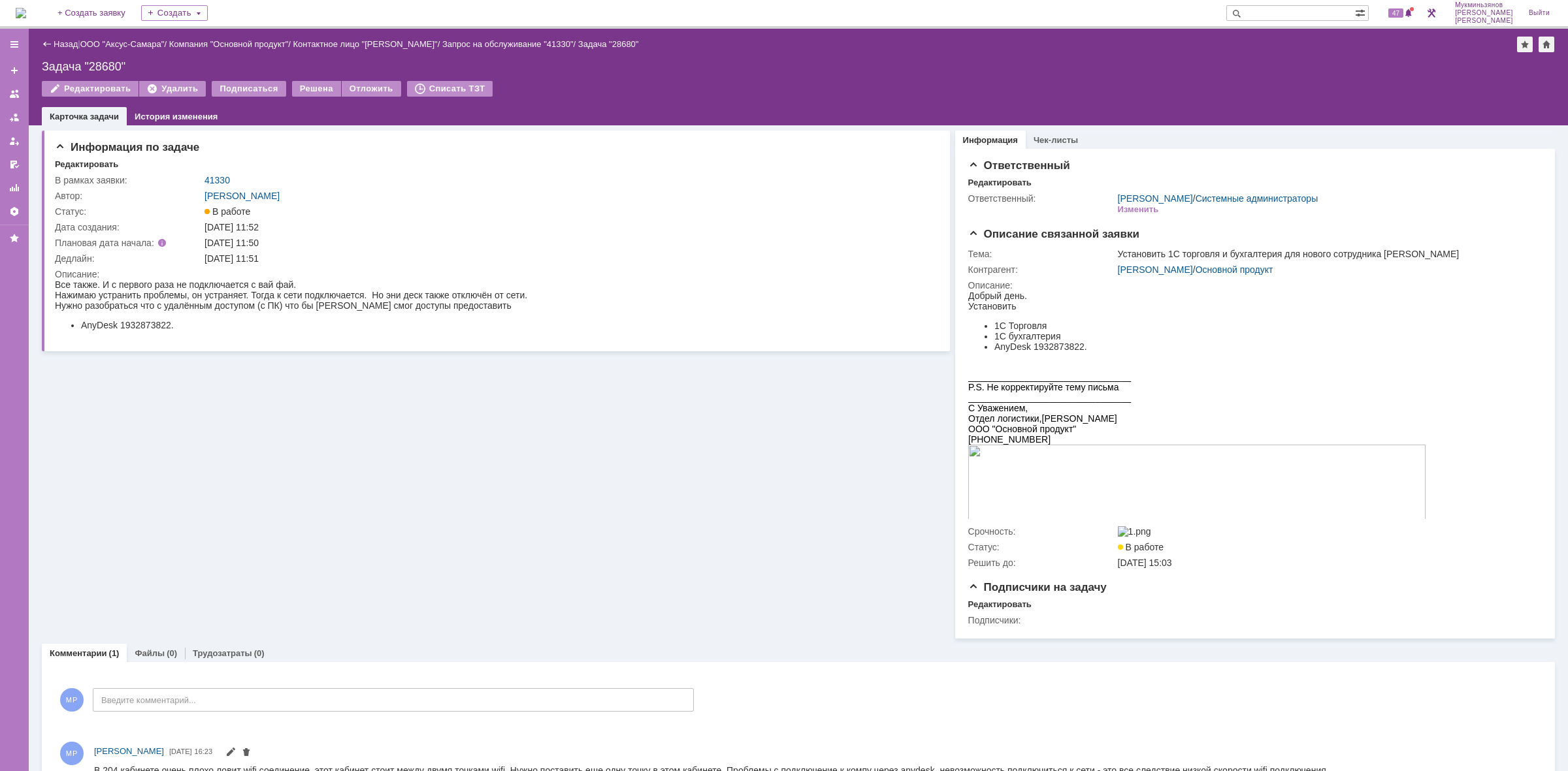
scroll to position [0, 0]
click at [299, 86] on div "Решена" at bounding box center [316, 89] width 49 height 16
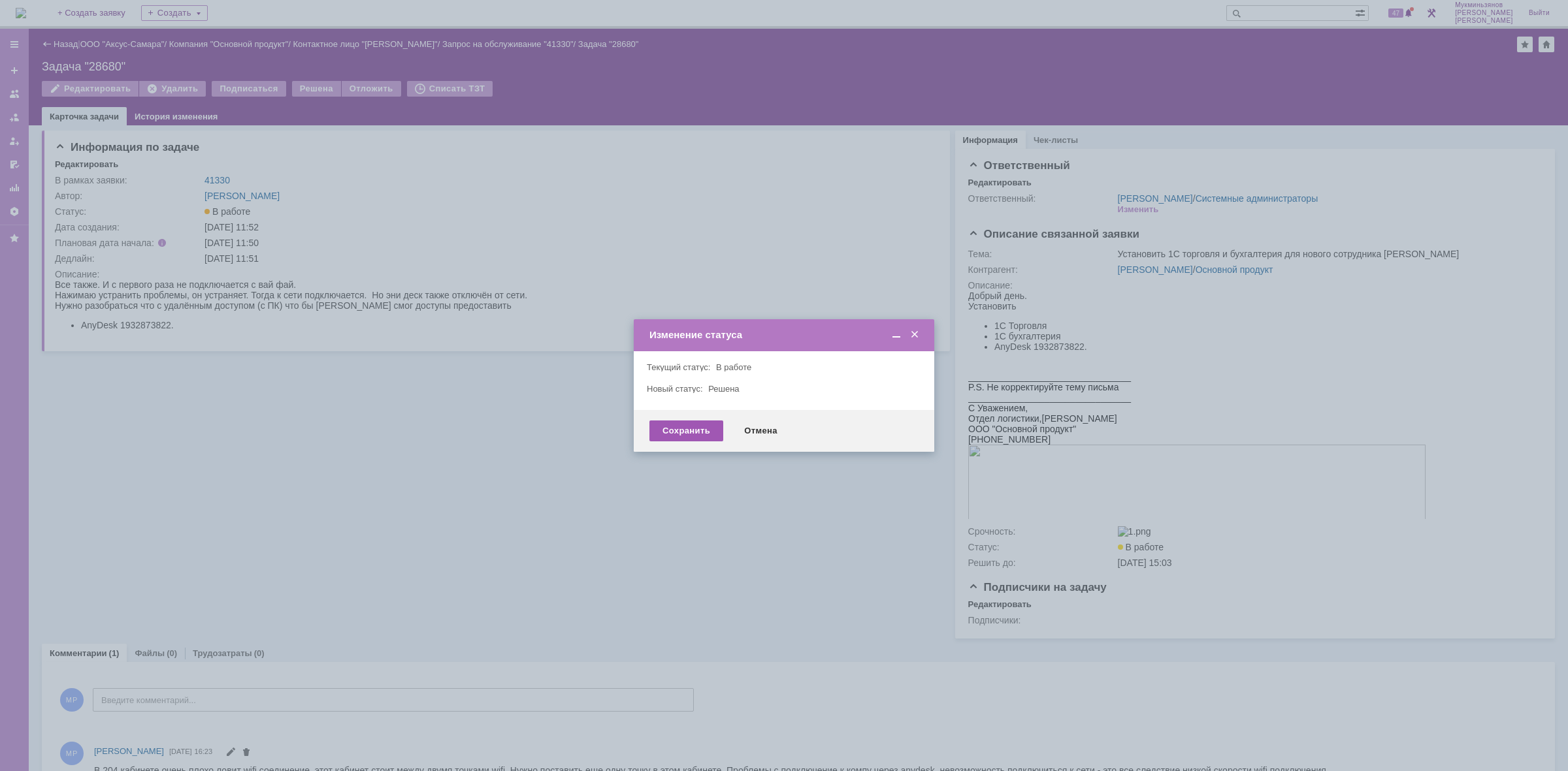
click at [678, 420] on div "Сохранить Отмена" at bounding box center [784, 431] width 301 height 42
click at [681, 433] on div "Сохранить" at bounding box center [686, 431] width 73 height 21
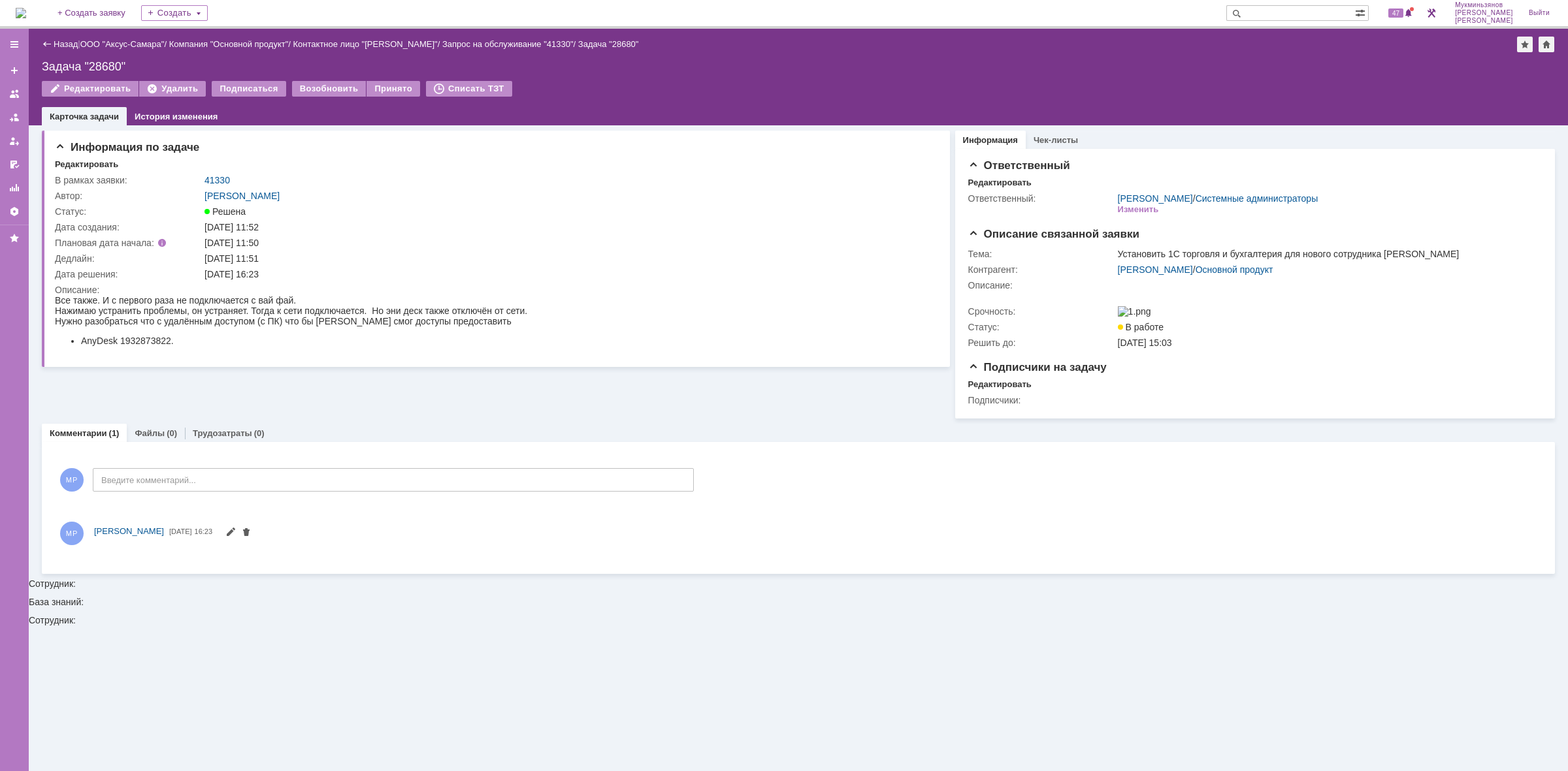
click at [26, 8] on img at bounding box center [21, 13] width 11 height 11
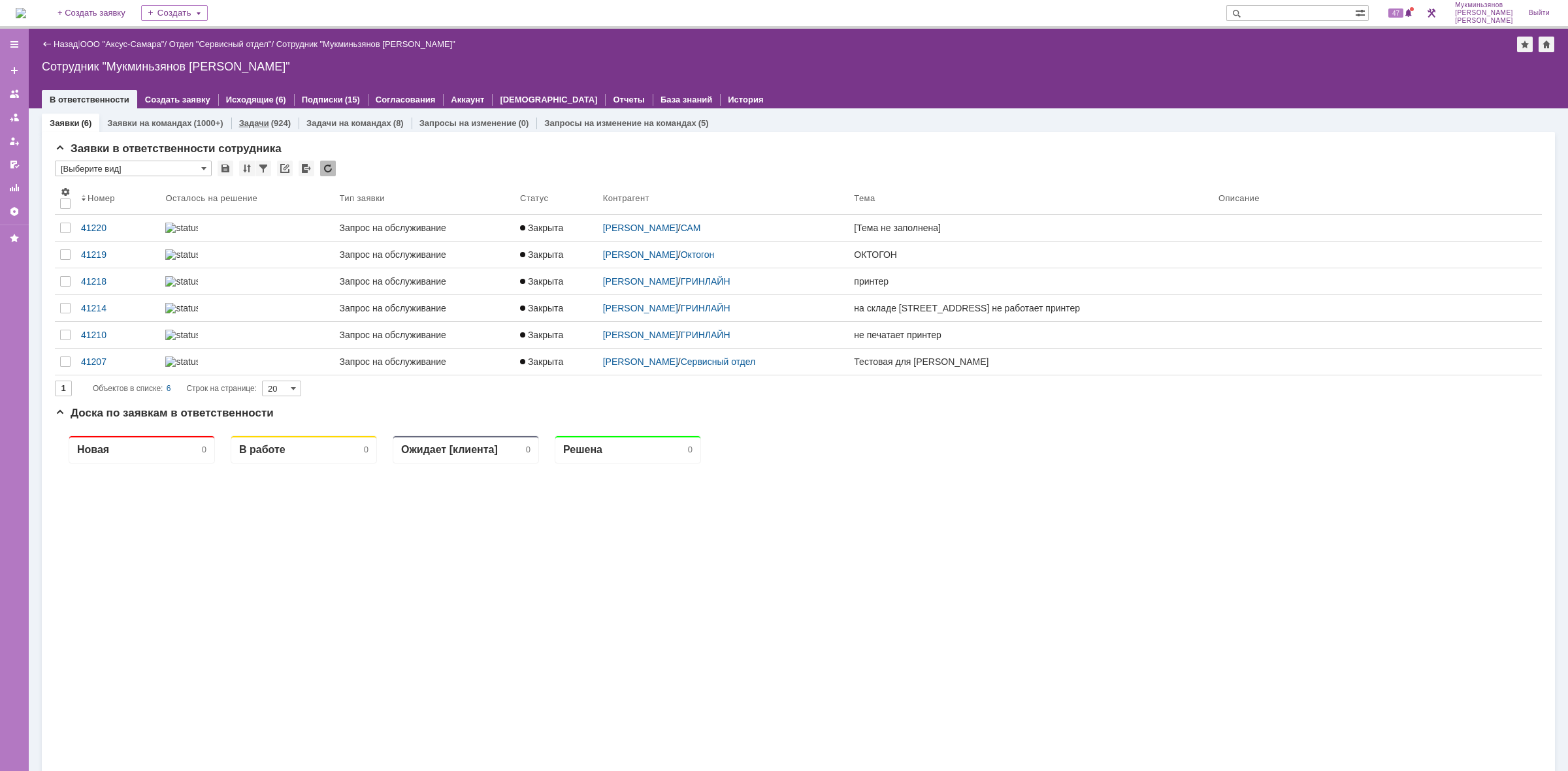
click at [256, 128] on div "Задачи (924)" at bounding box center [265, 123] width 67 height 19
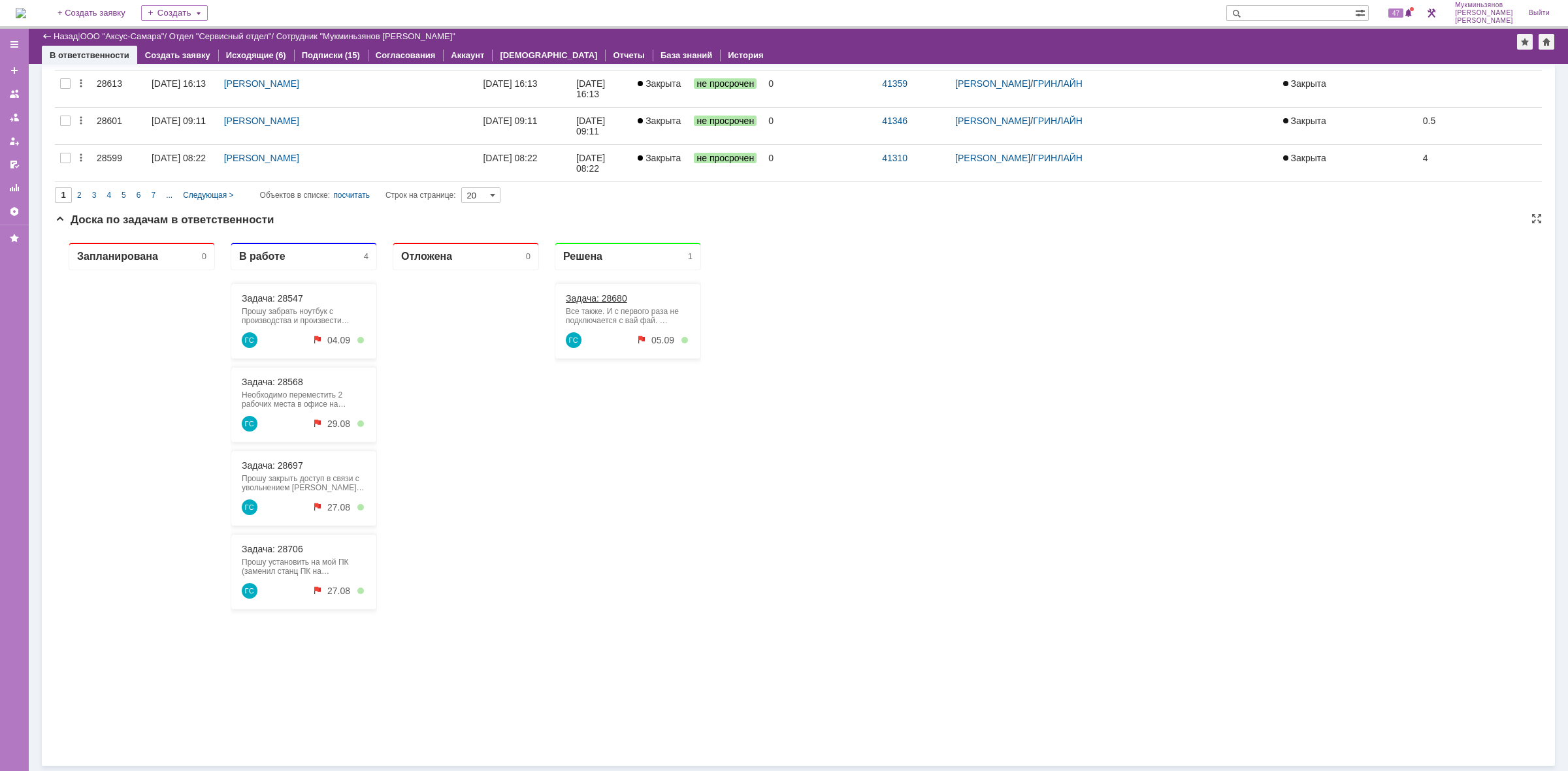
click at [605, 299] on link "Задача: 28680" at bounding box center [596, 299] width 62 height 11
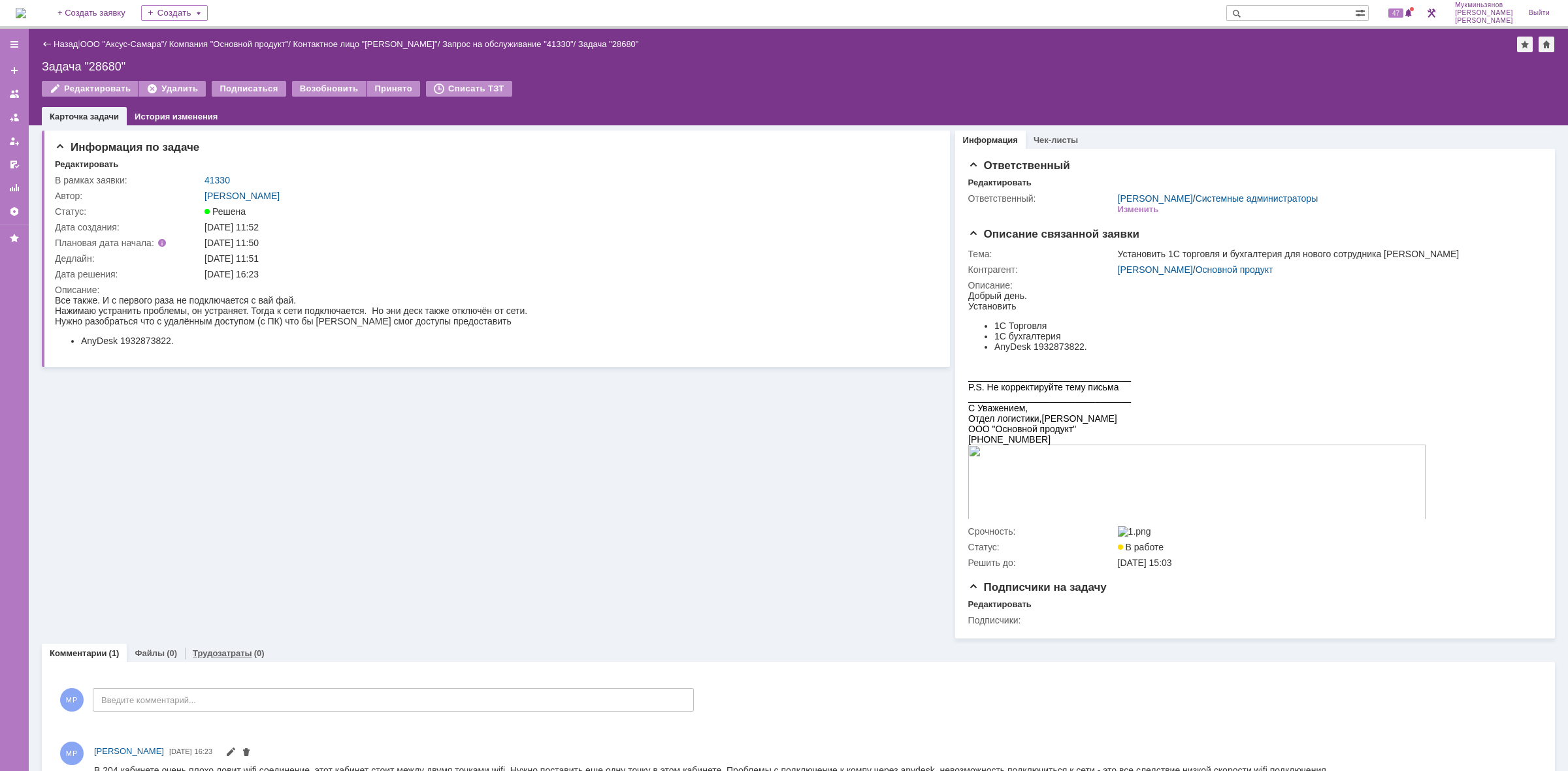
click at [242, 659] on link "Трудозатраты" at bounding box center [222, 654] width 60 height 10
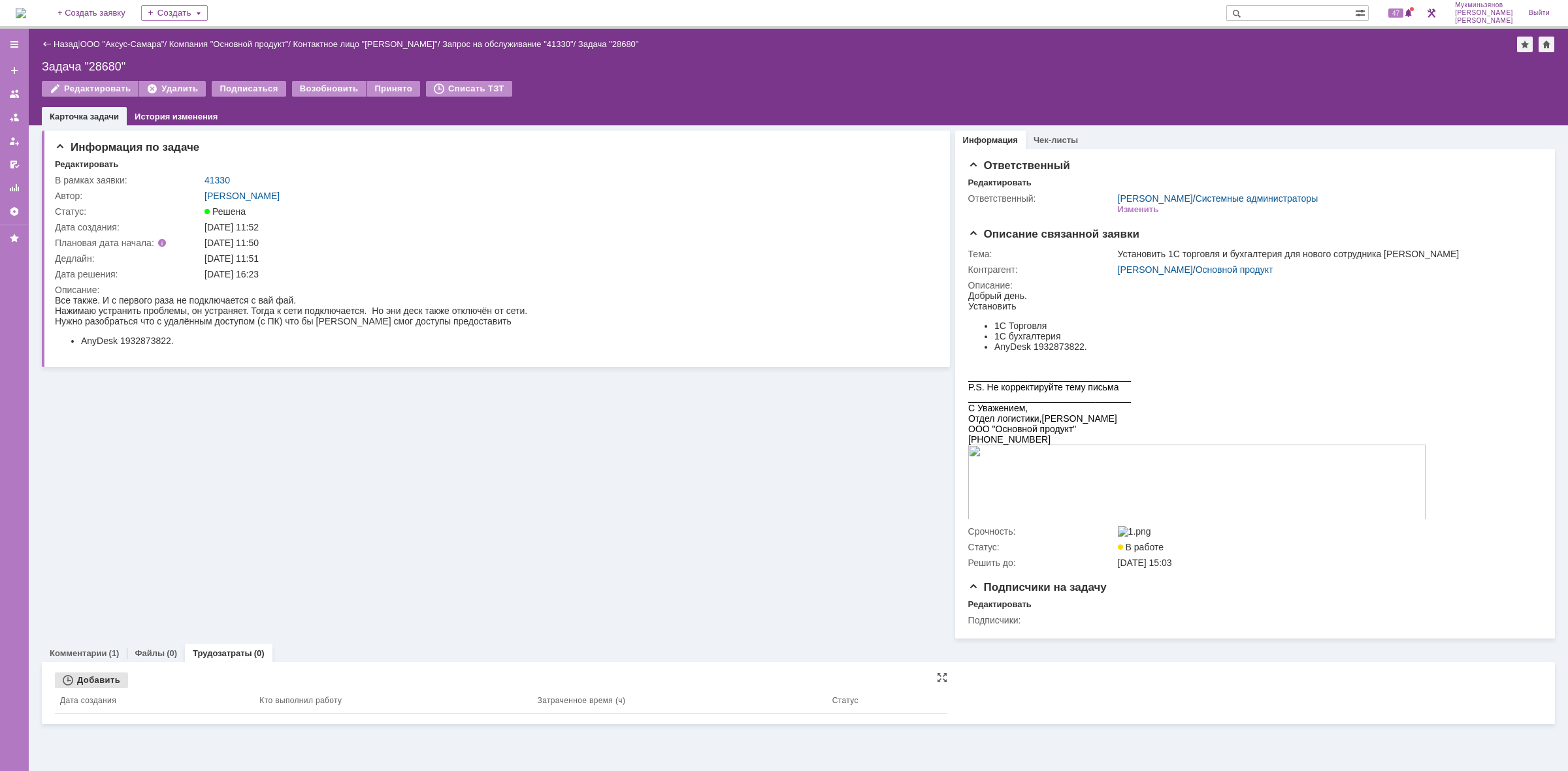
click at [104, 684] on div "Добавить" at bounding box center [91, 681] width 73 height 16
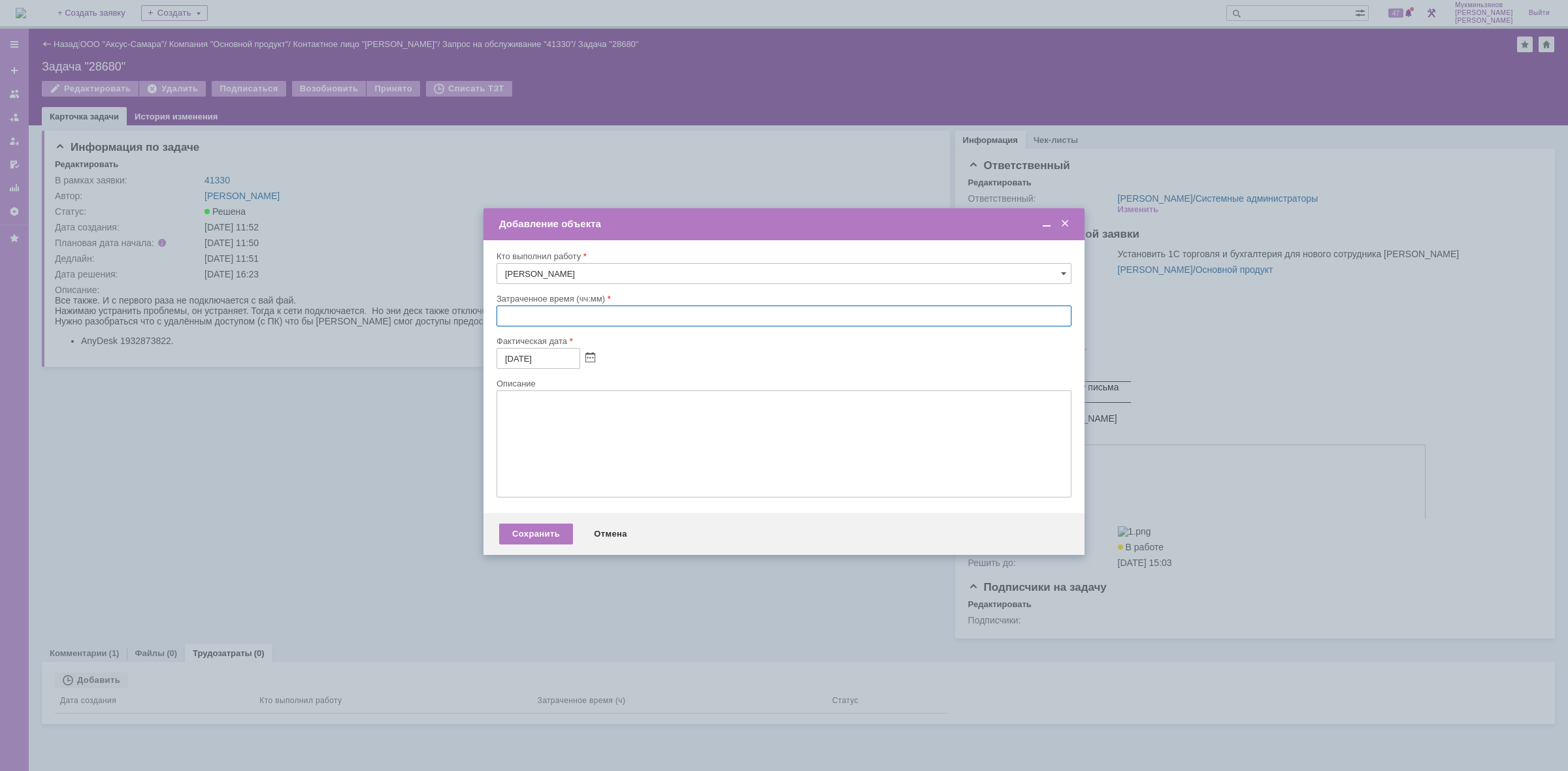
click at [547, 311] on input "text" at bounding box center [783, 316] width 575 height 21
type input "0:__"
type input "00:30"
click at [531, 447] on textarea at bounding box center [783, 445] width 575 height 107
paste textarea "В 204 кабинете очень плохо ловит wifi соединение, этот кабинет стоит между двум…"
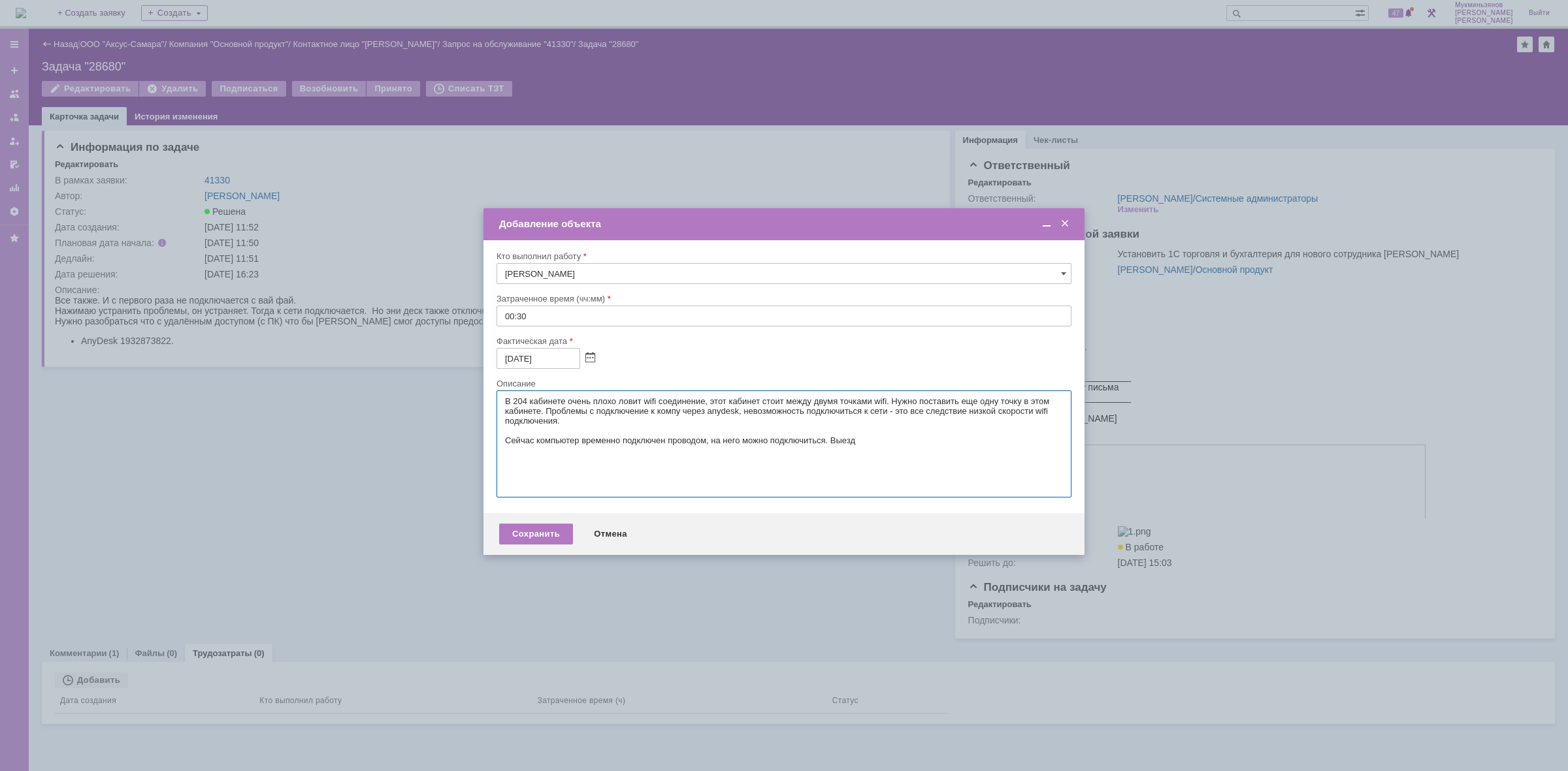
type textarea "В 204 кабинете очень плохо ловит wifi соединение, этот кабинет стоит между двум…"
click at [802, 457] on textarea "В 204 кабинете очень плохо ловит wifi соединение, этот кабинет стоит между двум…" at bounding box center [783, 445] width 575 height 107
click at [931, 452] on textarea "В 204 кабинете очень плохо ловит wifi соединение, этот кабинет стоит между двум…" at bounding box center [783, 445] width 575 height 107
click at [536, 308] on input "00:30" at bounding box center [783, 316] width 575 height 21
click at [540, 317] on input "00:30" at bounding box center [783, 316] width 575 height 21
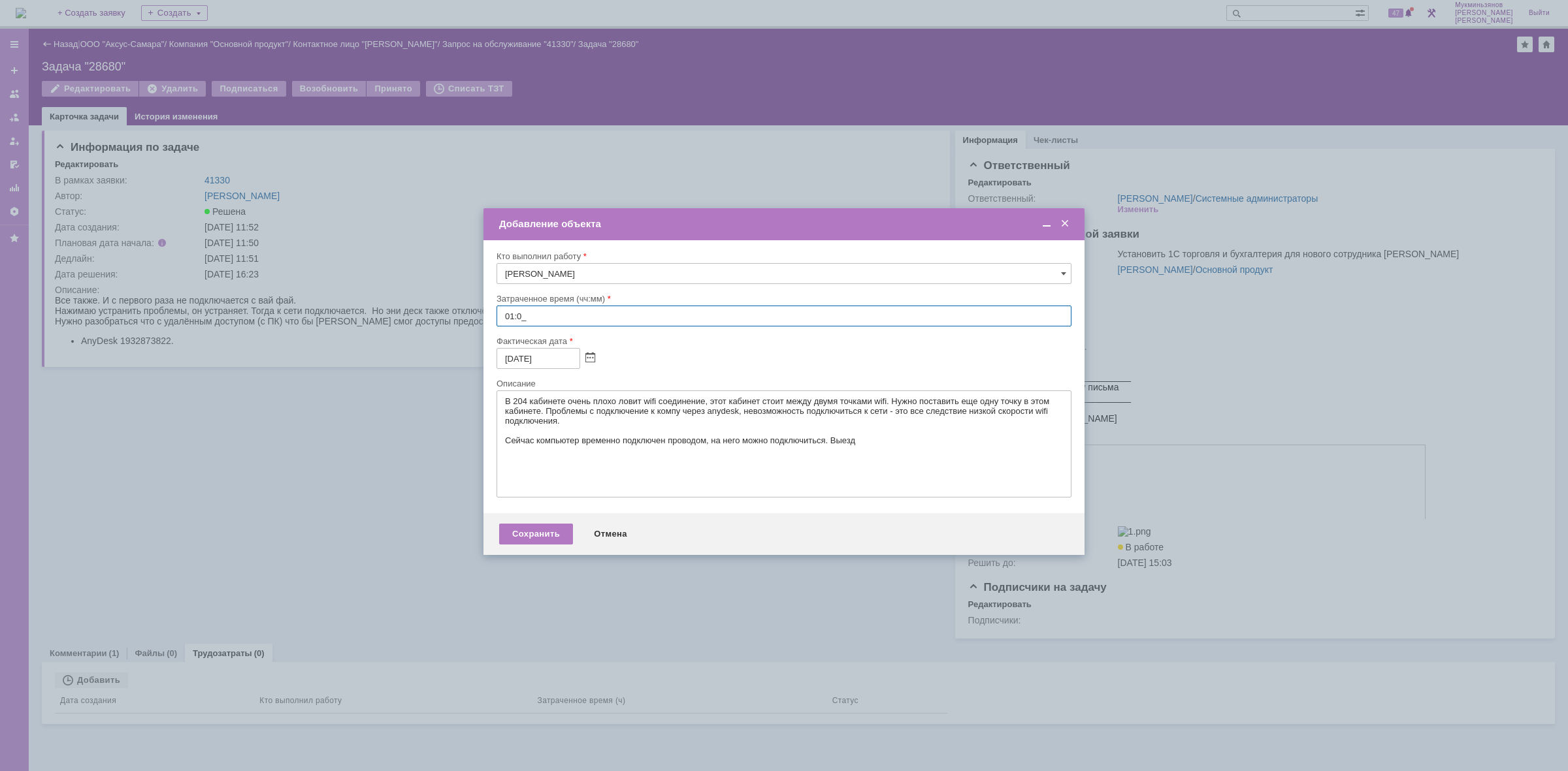
type input "01:00"
click at [523, 545] on div "Сохранить" at bounding box center [536, 534] width 73 height 21
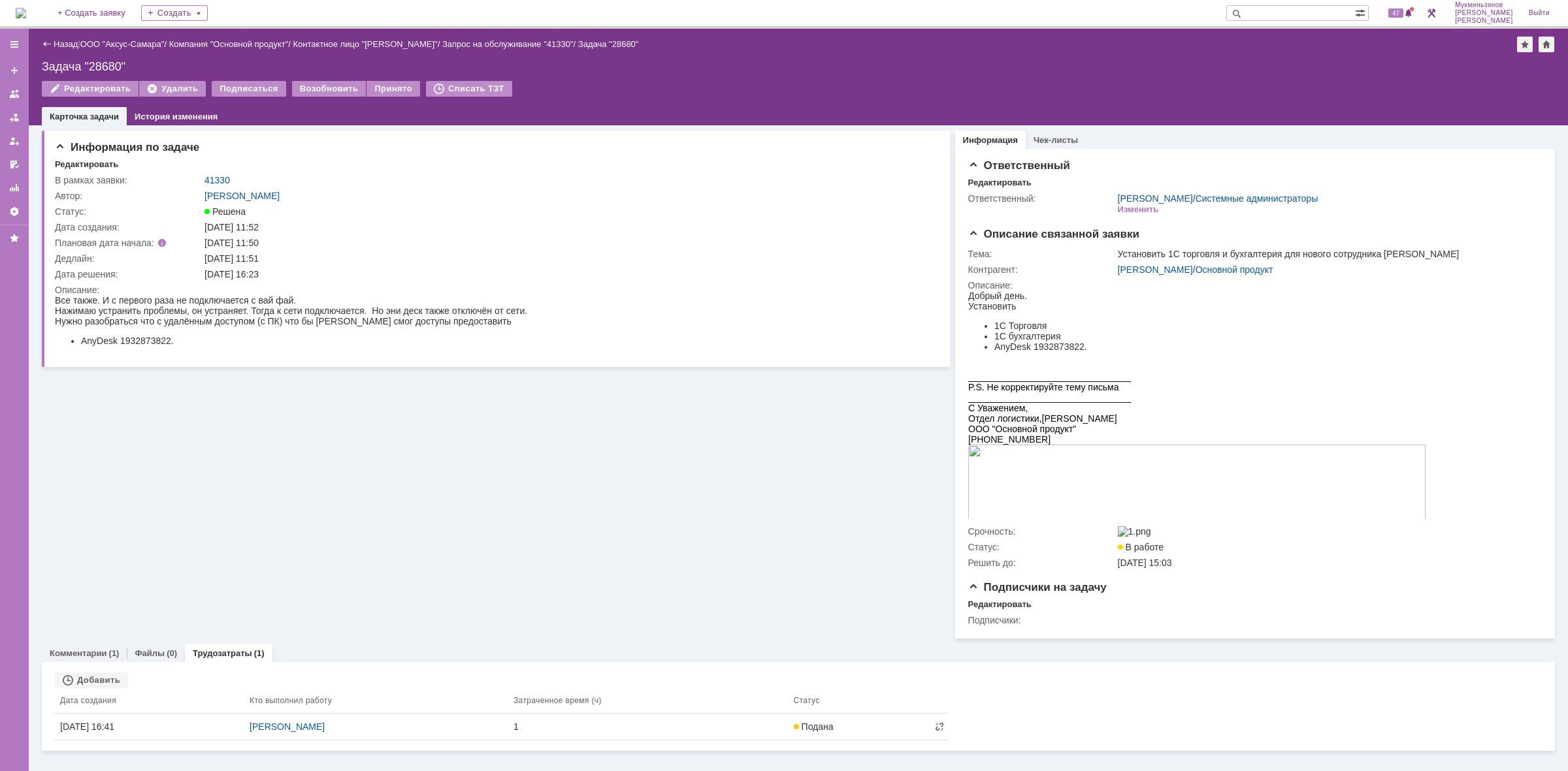
click at [23, 18] on img at bounding box center [21, 13] width 11 height 11
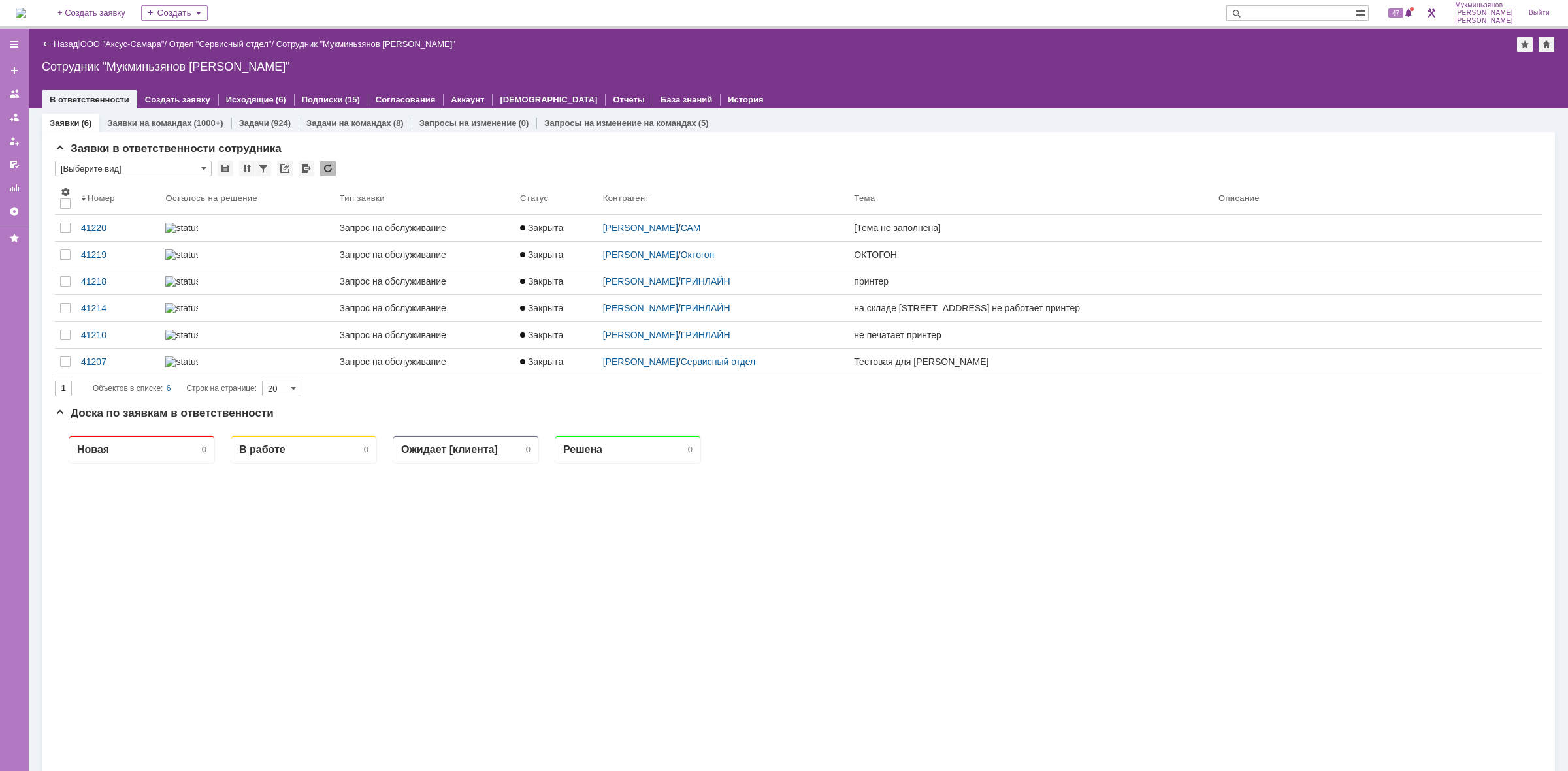
click at [256, 121] on link "Задачи" at bounding box center [254, 123] width 30 height 10
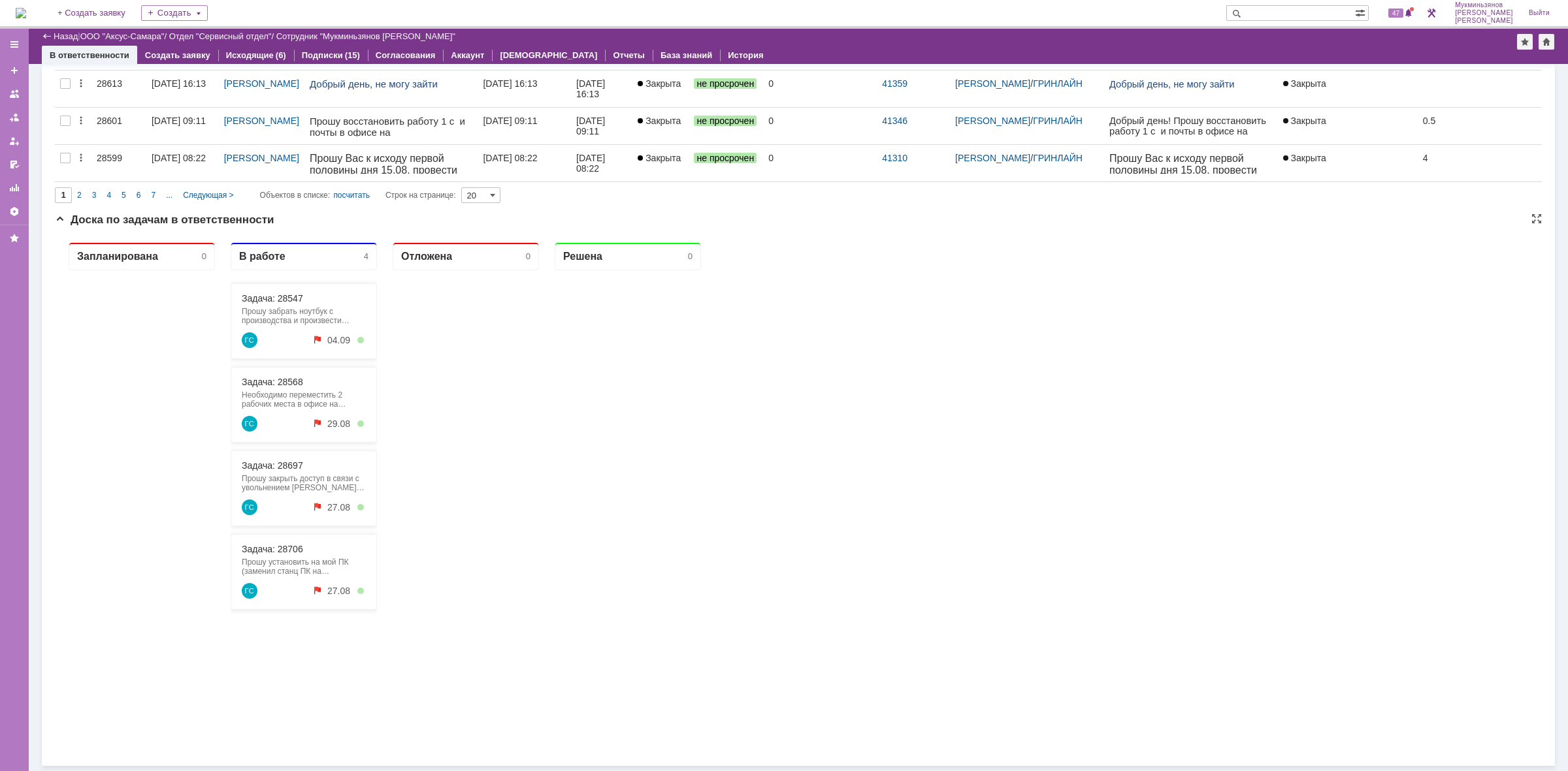
click at [283, 556] on div "Задача: 28706 Прошу установить на мой ПК (заменил станц ПК на ноут):ПринтерЯрлы…" at bounding box center [303, 572] width 146 height 75
click at [282, 551] on link "Задача: 28706" at bounding box center [273, 549] width 62 height 11
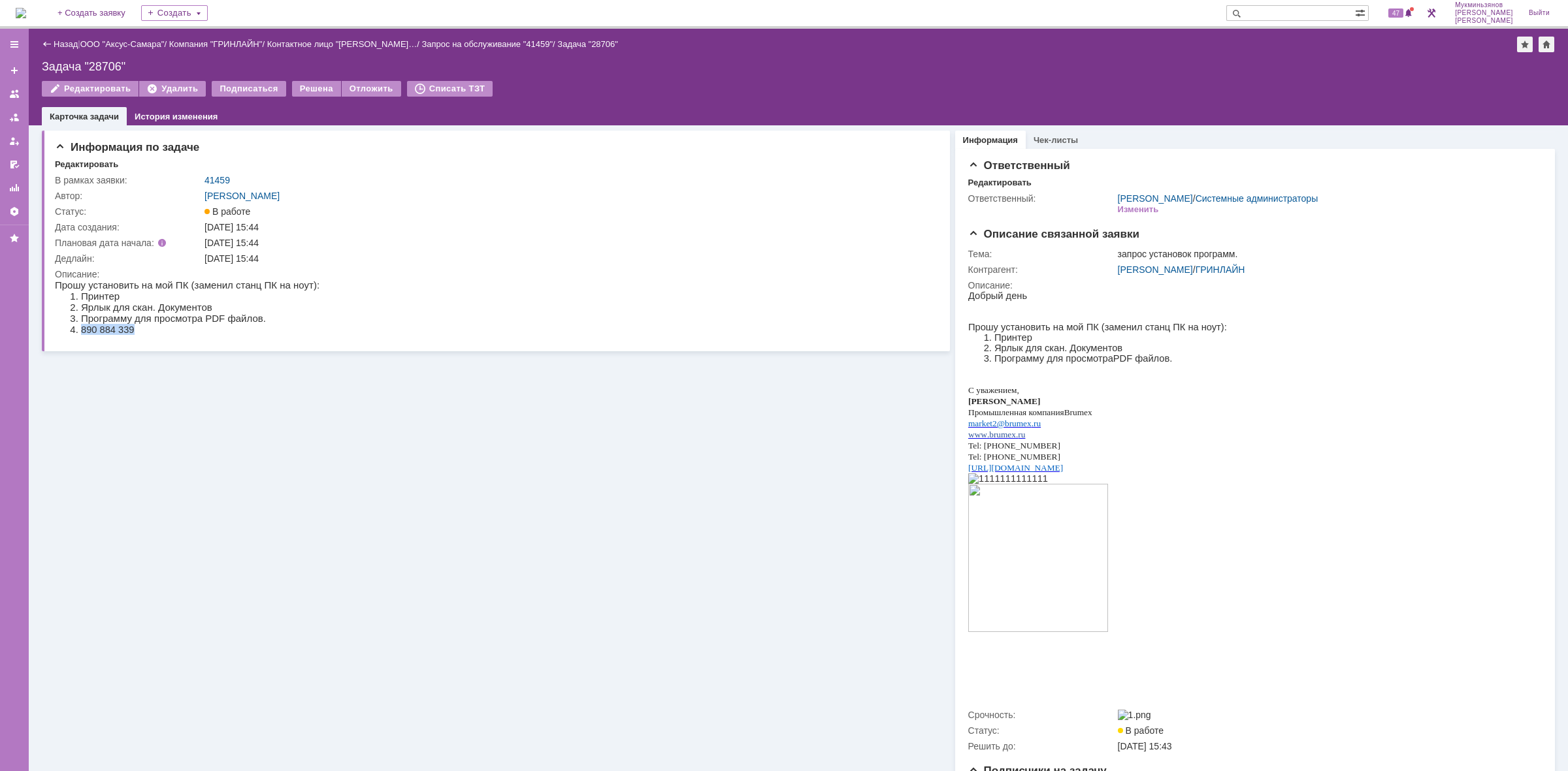
drag, startPoint x: 129, startPoint y: 331, endPoint x: 142, endPoint y: 680, distance: 349.2
click at [81, 333] on li "890 884 339" at bounding box center [200, 328] width 238 height 11
copy span "890 884 339"
click at [219, 412] on div "Информация по задаче Редактировать В рамках заявки: 41459 Автор: [PERSON_NAME]:…" at bounding box center [495, 473] width 908 height 697
drag, startPoint x: 101, startPoint y: 290, endPoint x: 112, endPoint y: 295, distance: 12.1
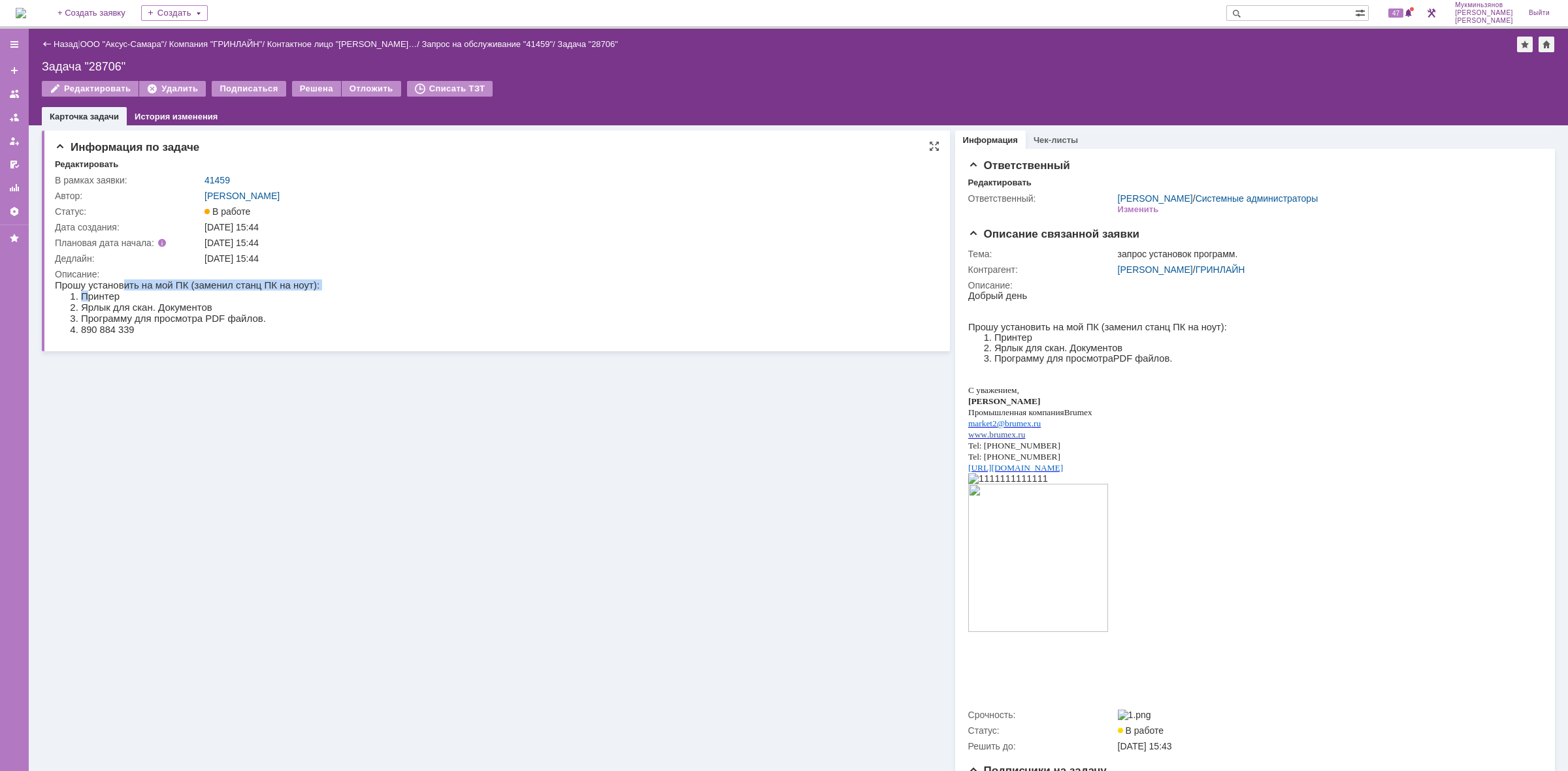
click at [119, 290] on body "Прошу установить на мой ПК (заменил станц ПК на ноут): Принтер Ярлык для скан. …" at bounding box center [187, 308] width 265 height 56
drag, startPoint x: 108, startPoint y: 303, endPoint x: 219, endPoint y: 296, distance: 111.2
click at [219, 296] on ol "Принтер Ярлык для скан. Документов Программу для просмотра PDF файлов. 890 884 …" at bounding box center [187, 313] width 265 height 45
click at [219, 299] on li "Принтер" at bounding box center [200, 296] width 238 height 11
drag, startPoint x: 196, startPoint y: 317, endPoint x: 241, endPoint y: 317, distance: 45.0
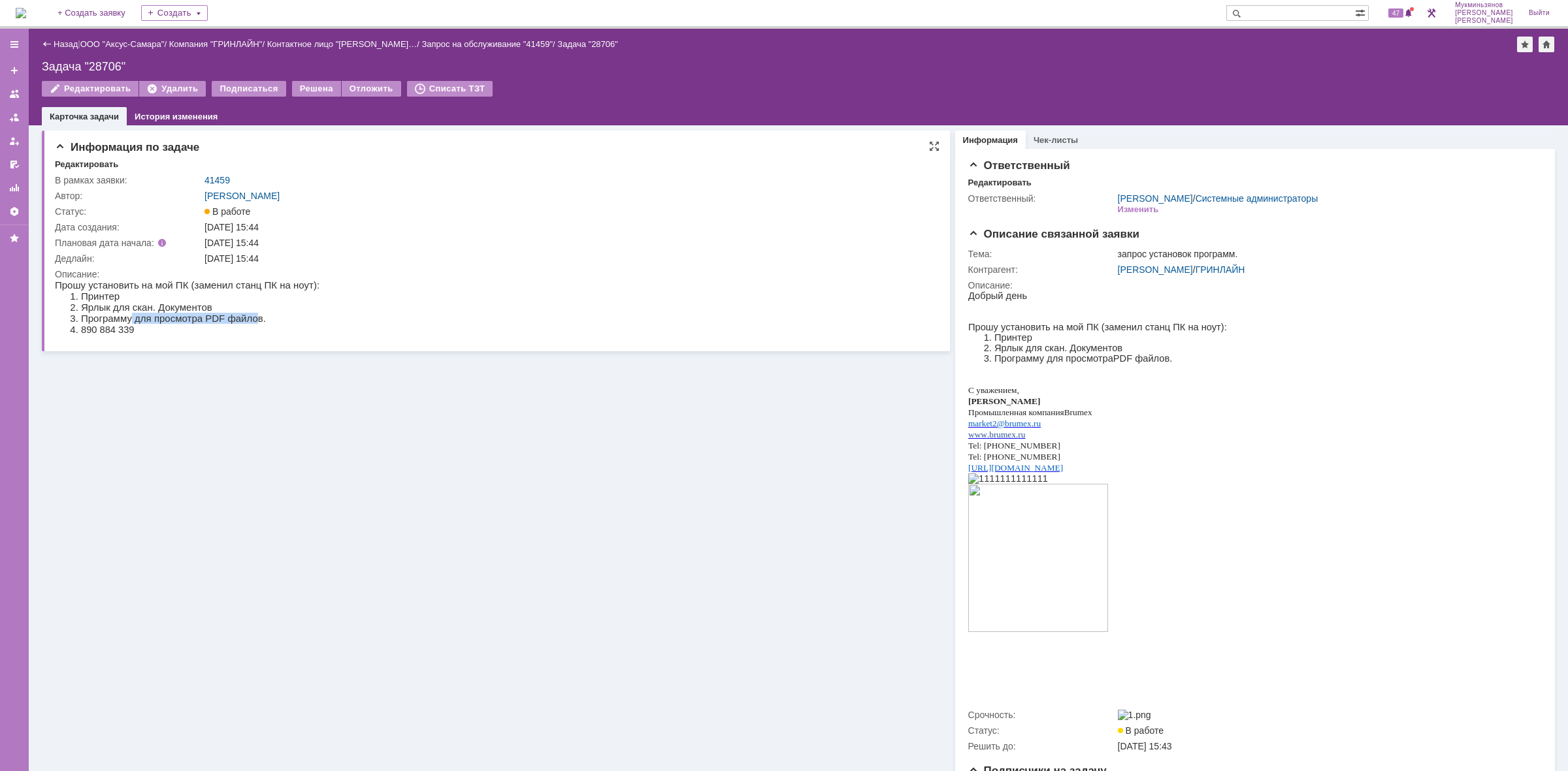
click at [240, 317] on li "Программу для просмотра PDF файлов." at bounding box center [200, 318] width 238 height 11
drag, startPoint x: 242, startPoint y: 317, endPoint x: 274, endPoint y: 719, distance: 403.3
click at [242, 317] on li "Программу для просмотра PDF файлов." at bounding box center [200, 318] width 238 height 11
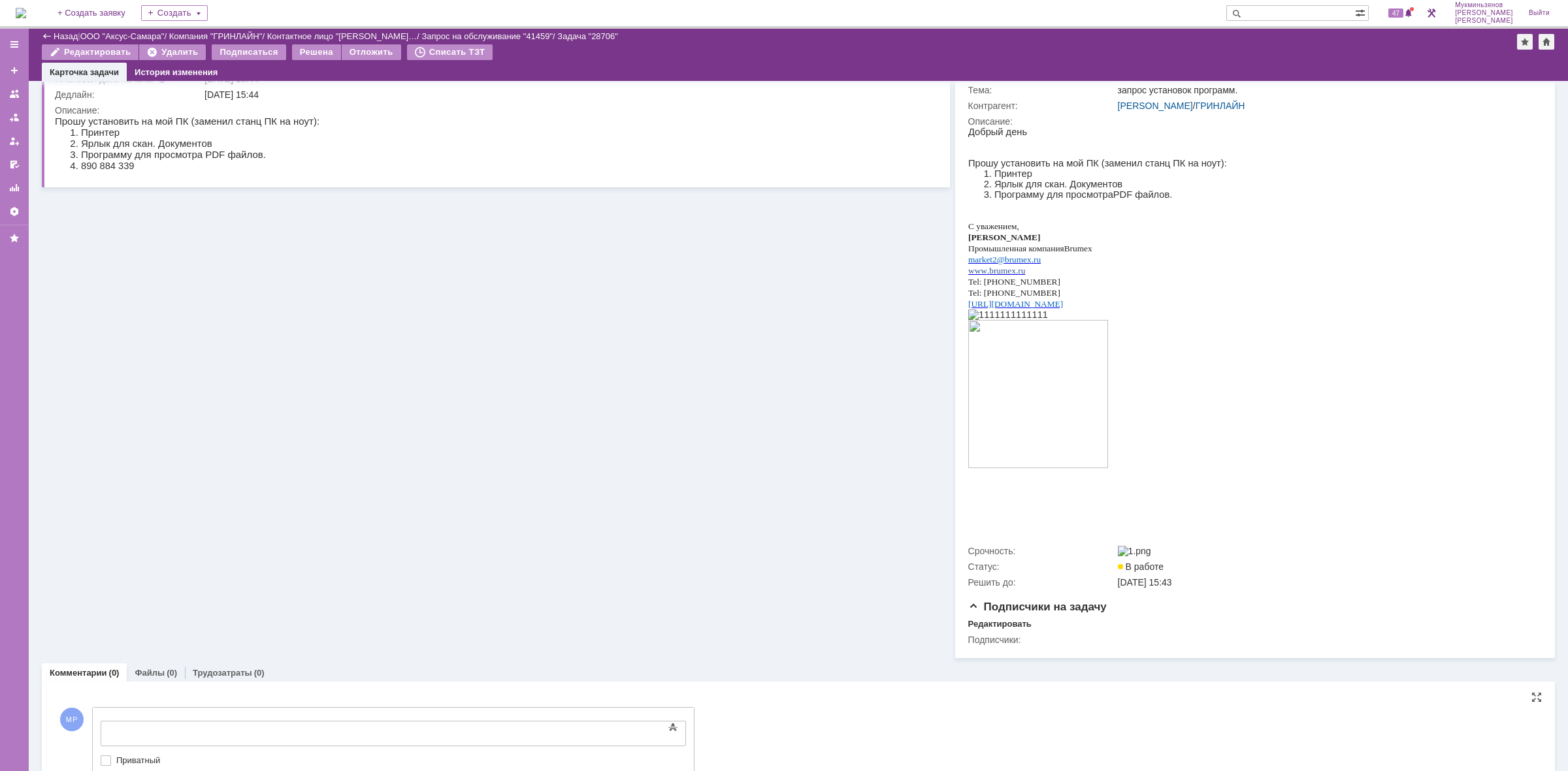
drag, startPoint x: 349, startPoint y: 1444, endPoint x: 251, endPoint y: 735, distance: 715.7
click at [251, 735] on div at bounding box center [206, 732] width 186 height 11
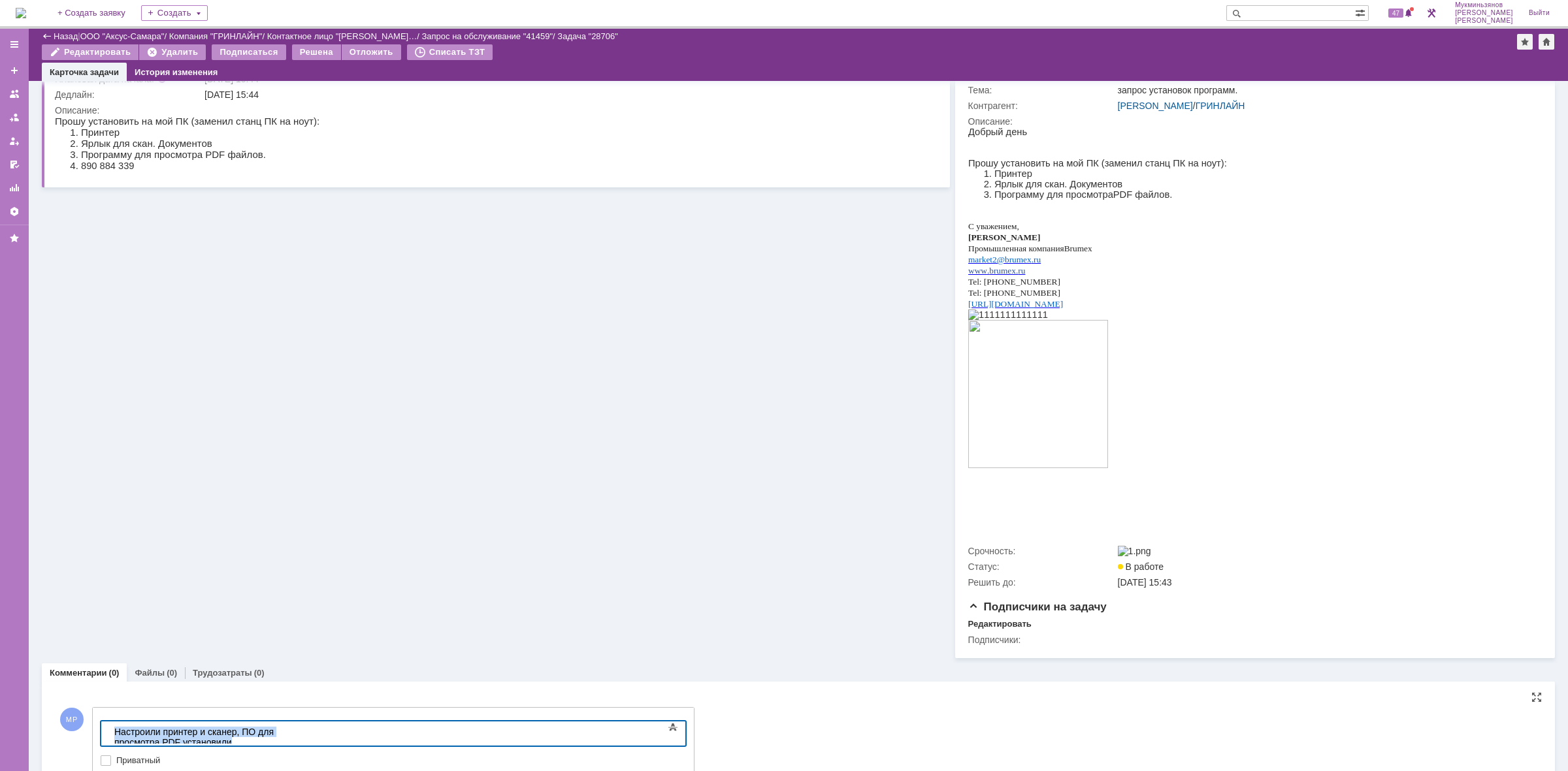
drag, startPoint x: 402, startPoint y: 731, endPoint x: 7, endPoint y: 748, distance: 395.4
click at [109, 748] on html "Настроили принтер и сканер, ПО для просмотра PDF установили" at bounding box center [206, 737] width 196 height 32
copy div "Настроили принтер и сканер, ПО для просмотра PDF установили"
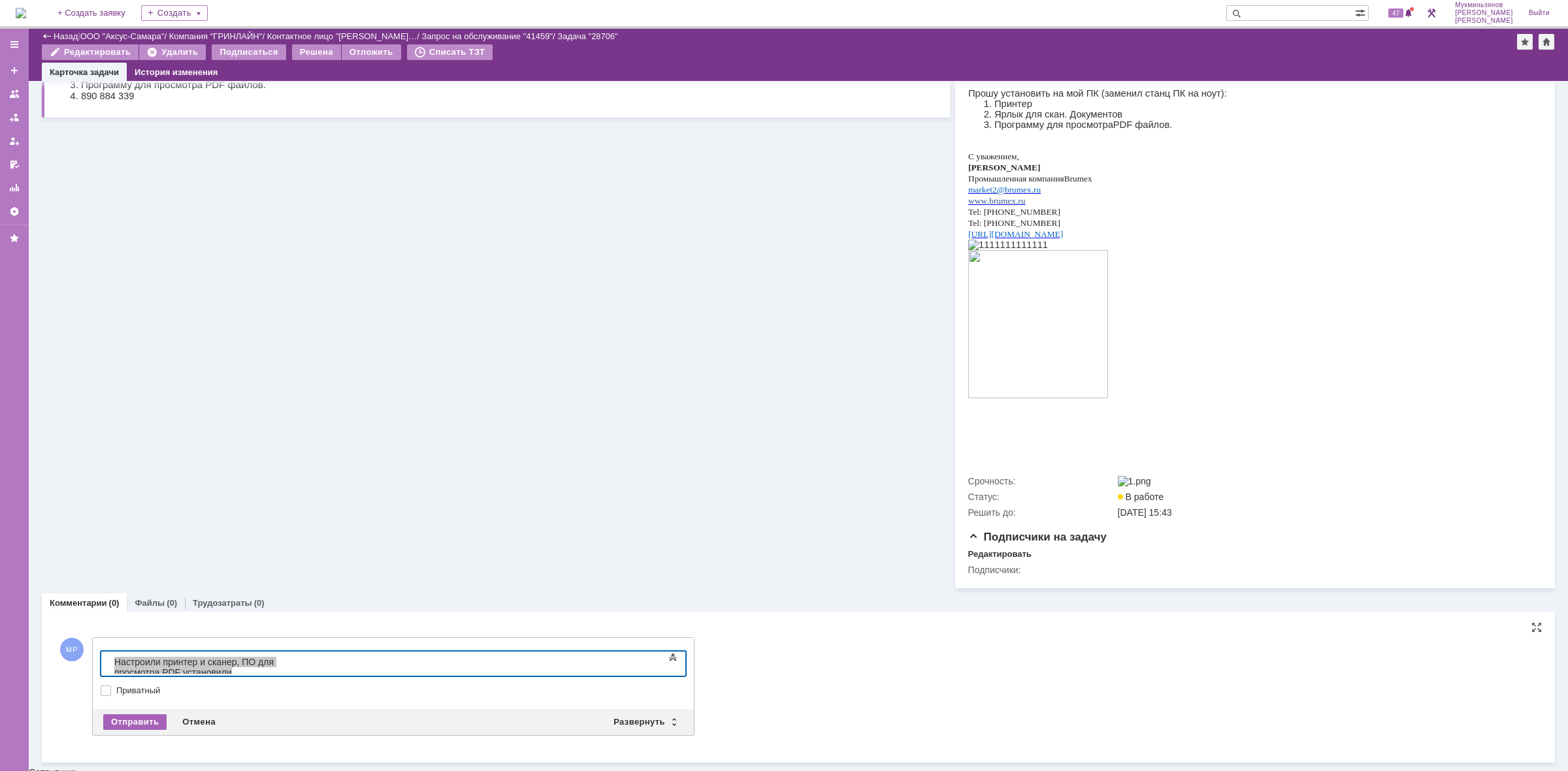
click at [149, 730] on div "Отправить" at bounding box center [135, 722] width 64 height 16
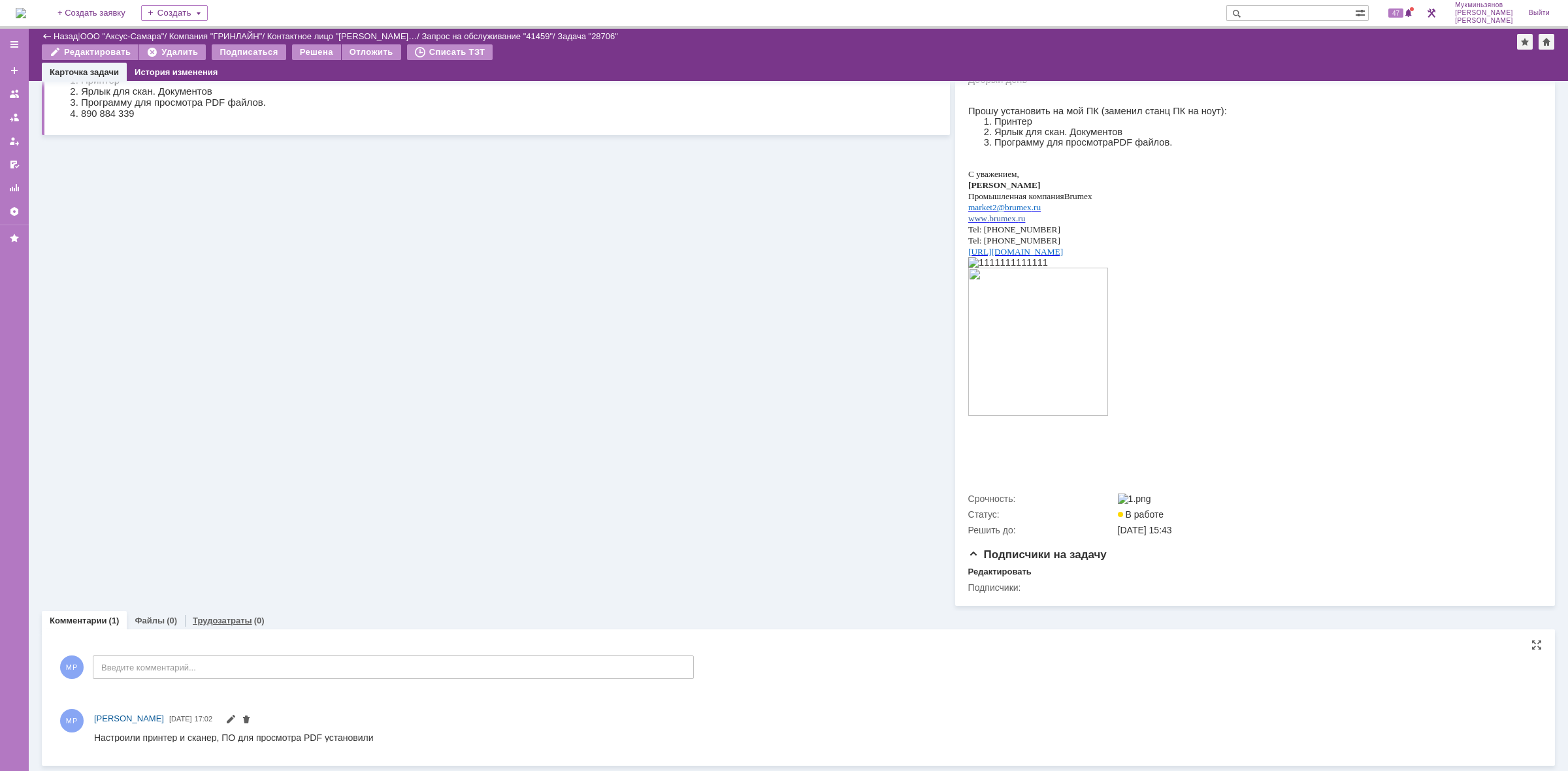
scroll to position [177, 0]
click at [228, 620] on link "Трудозатраты" at bounding box center [222, 615] width 60 height 10
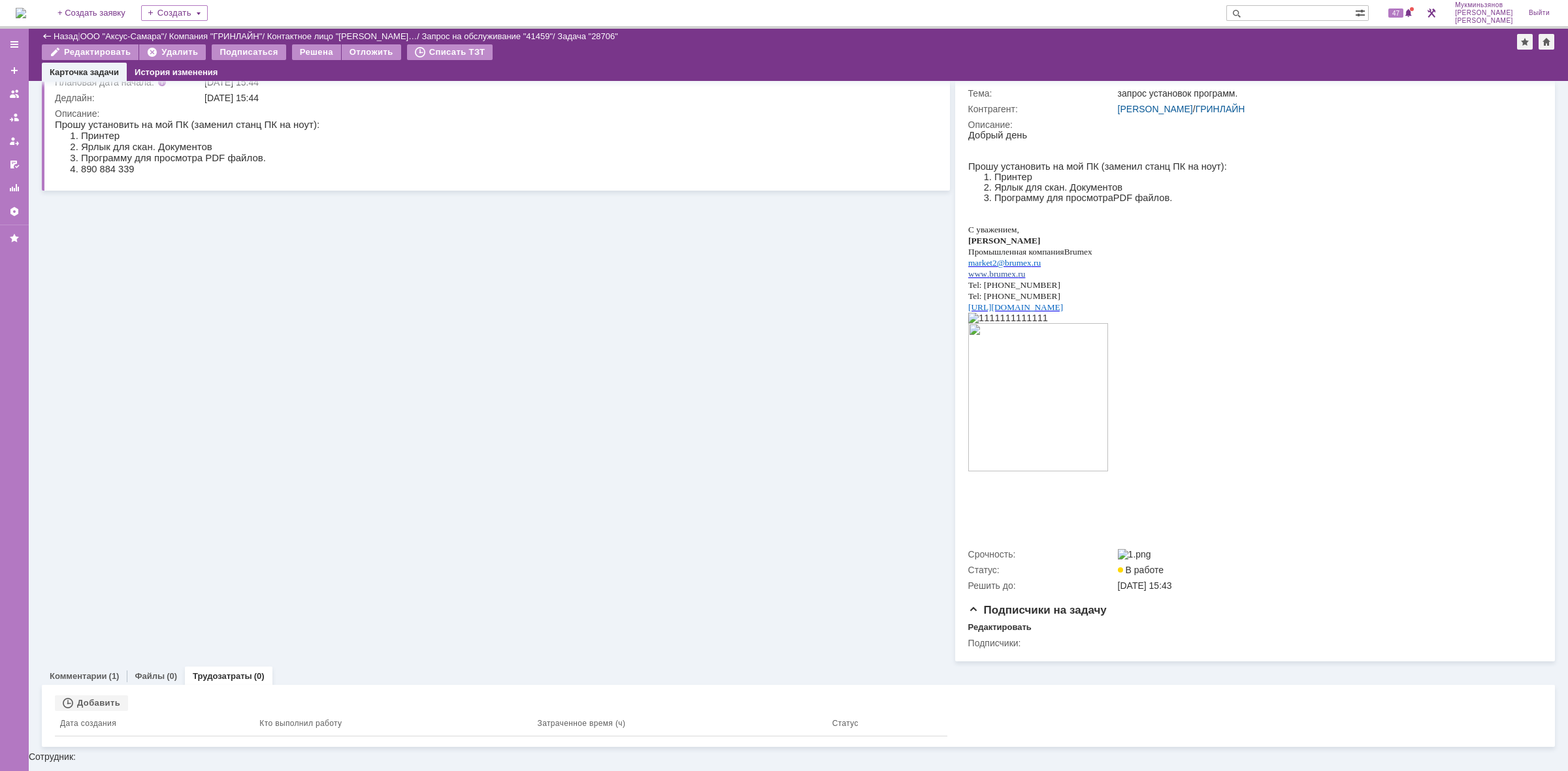
scroll to position [102, 0]
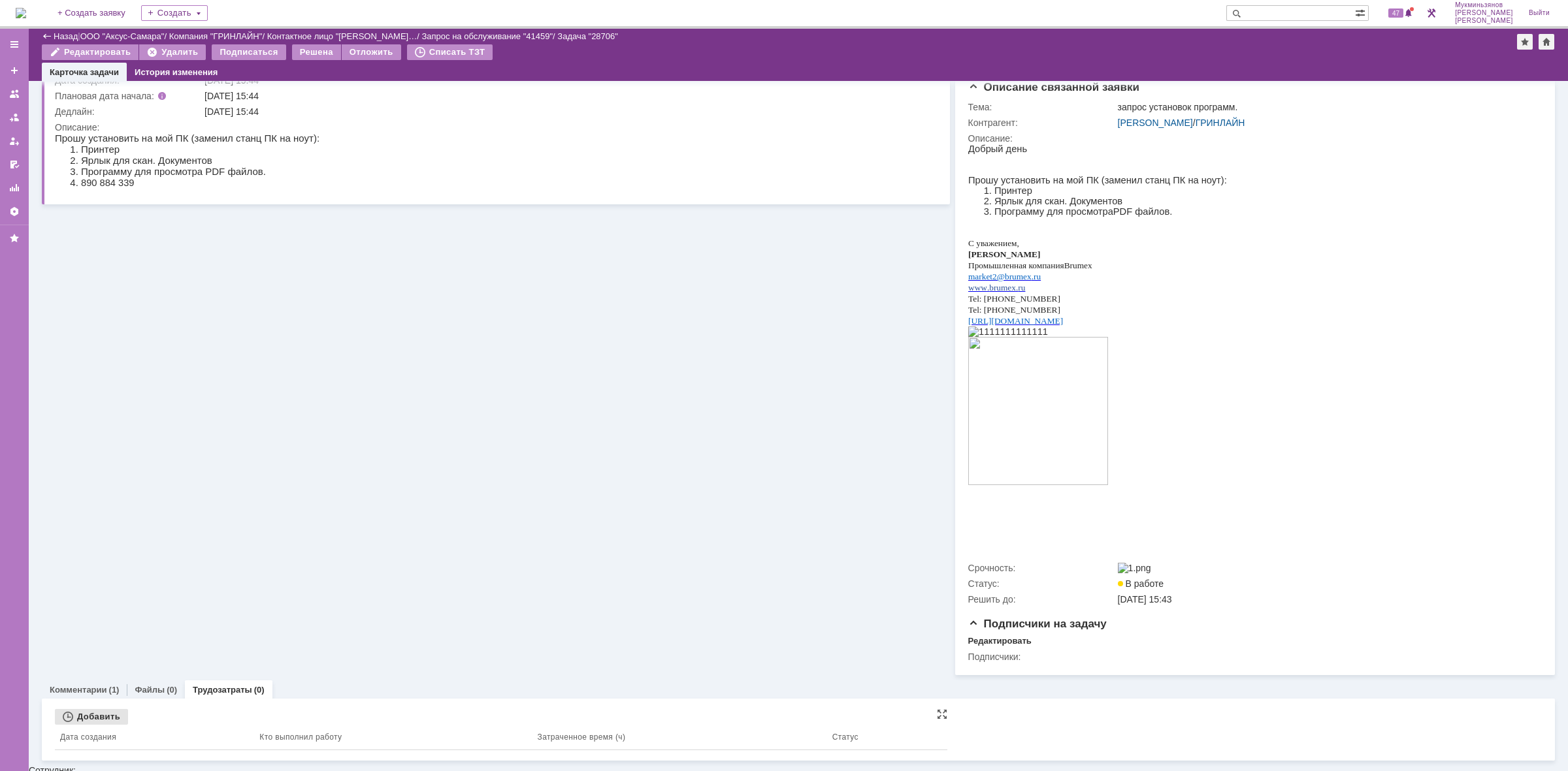
click at [109, 721] on div "Добавить" at bounding box center [91, 717] width 73 height 16
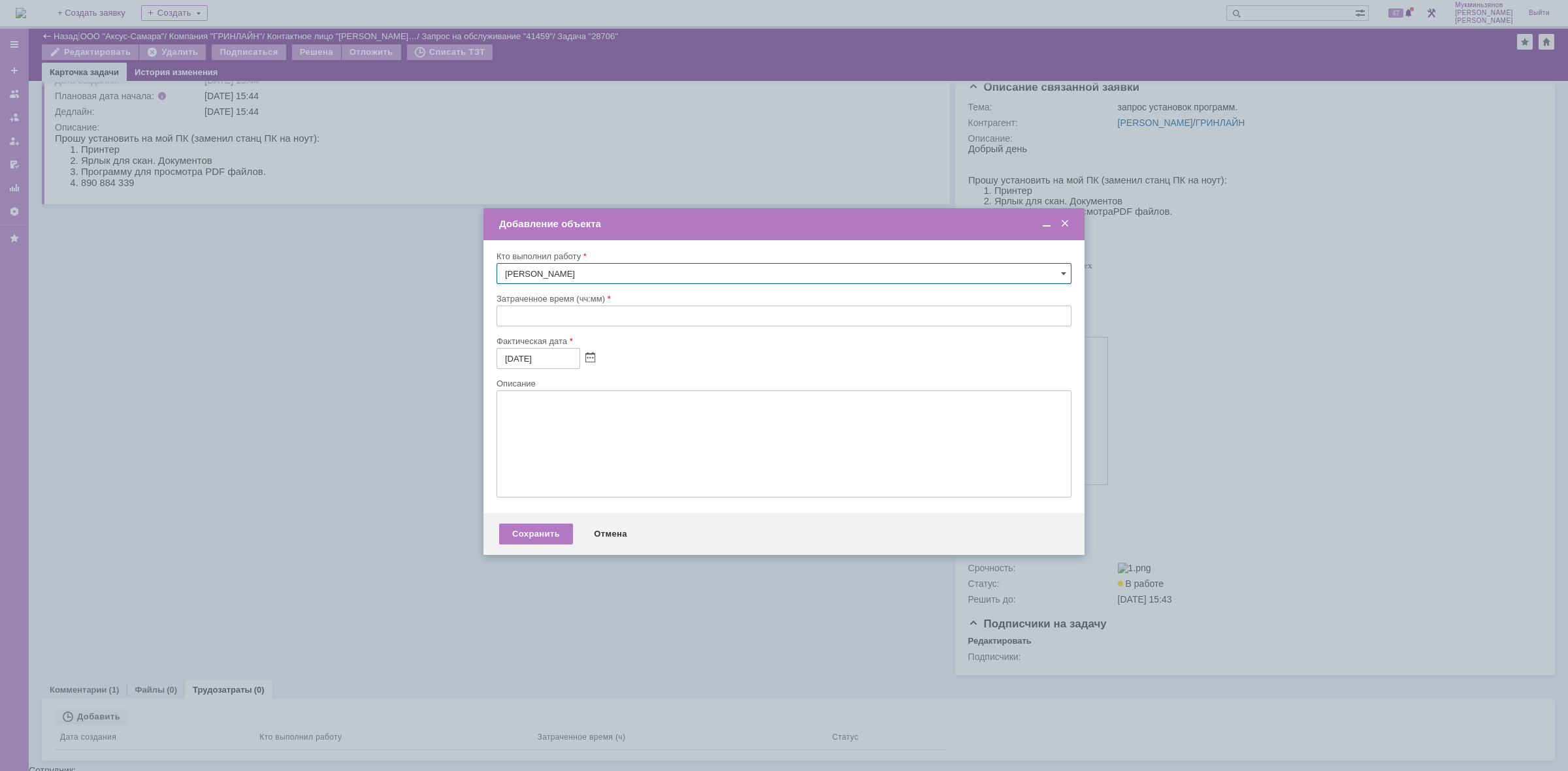
click at [537, 314] on input "text" at bounding box center [783, 316] width 575 height 21
type input "00:30"
click at [597, 420] on textarea at bounding box center [783, 445] width 575 height 107
paste textarea "Настроили принтер и сканер, ПО для просмотра PDF установили"
type textarea "Настроили принтер и сканер, ПО для просмотра PDF установили"
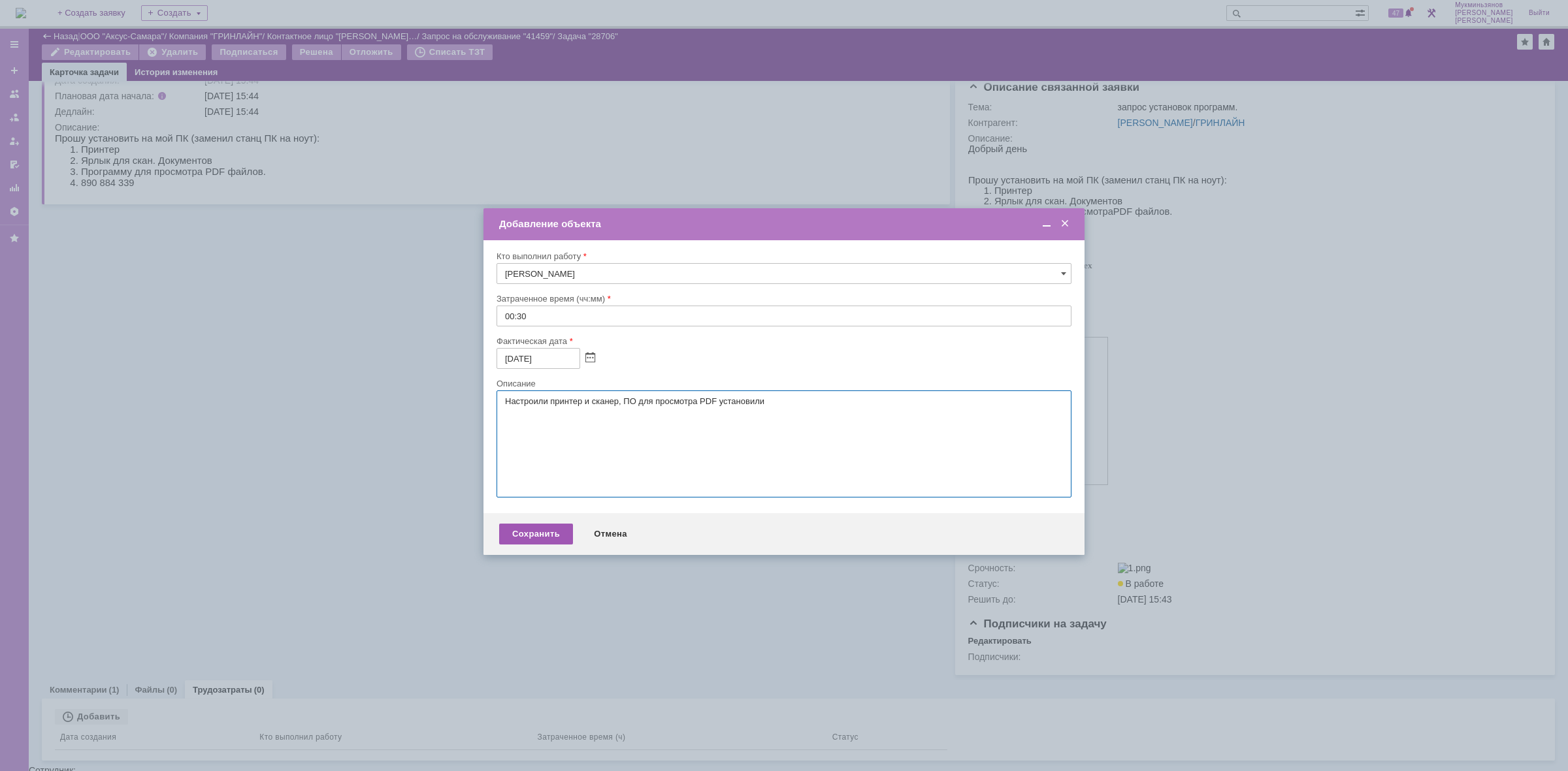
click at [544, 530] on div "Сохранить Отмена" at bounding box center [784, 534] width 601 height 42
click at [541, 545] on div "Сохранить" at bounding box center [536, 534] width 73 height 21
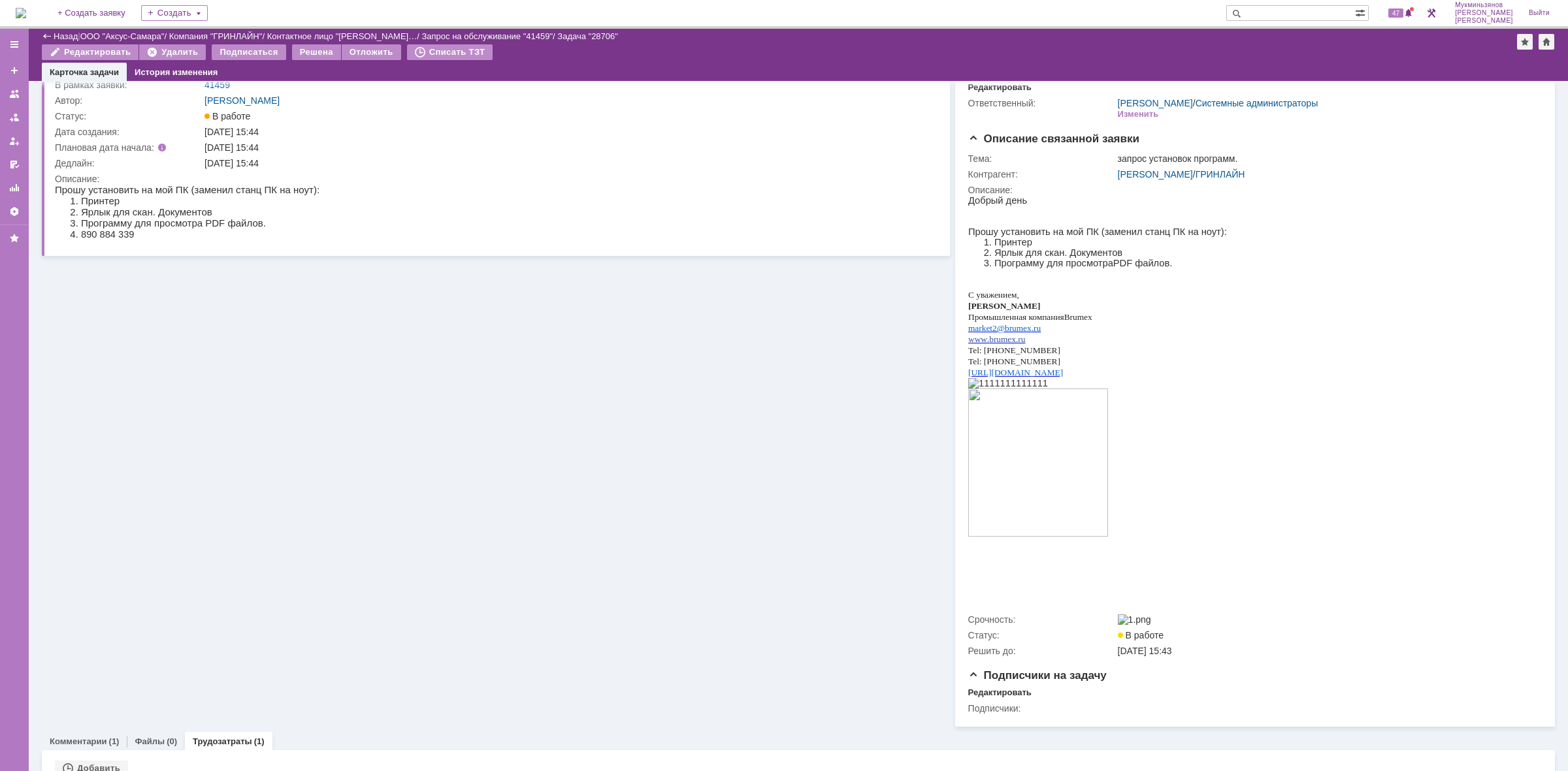
scroll to position [0, 0]
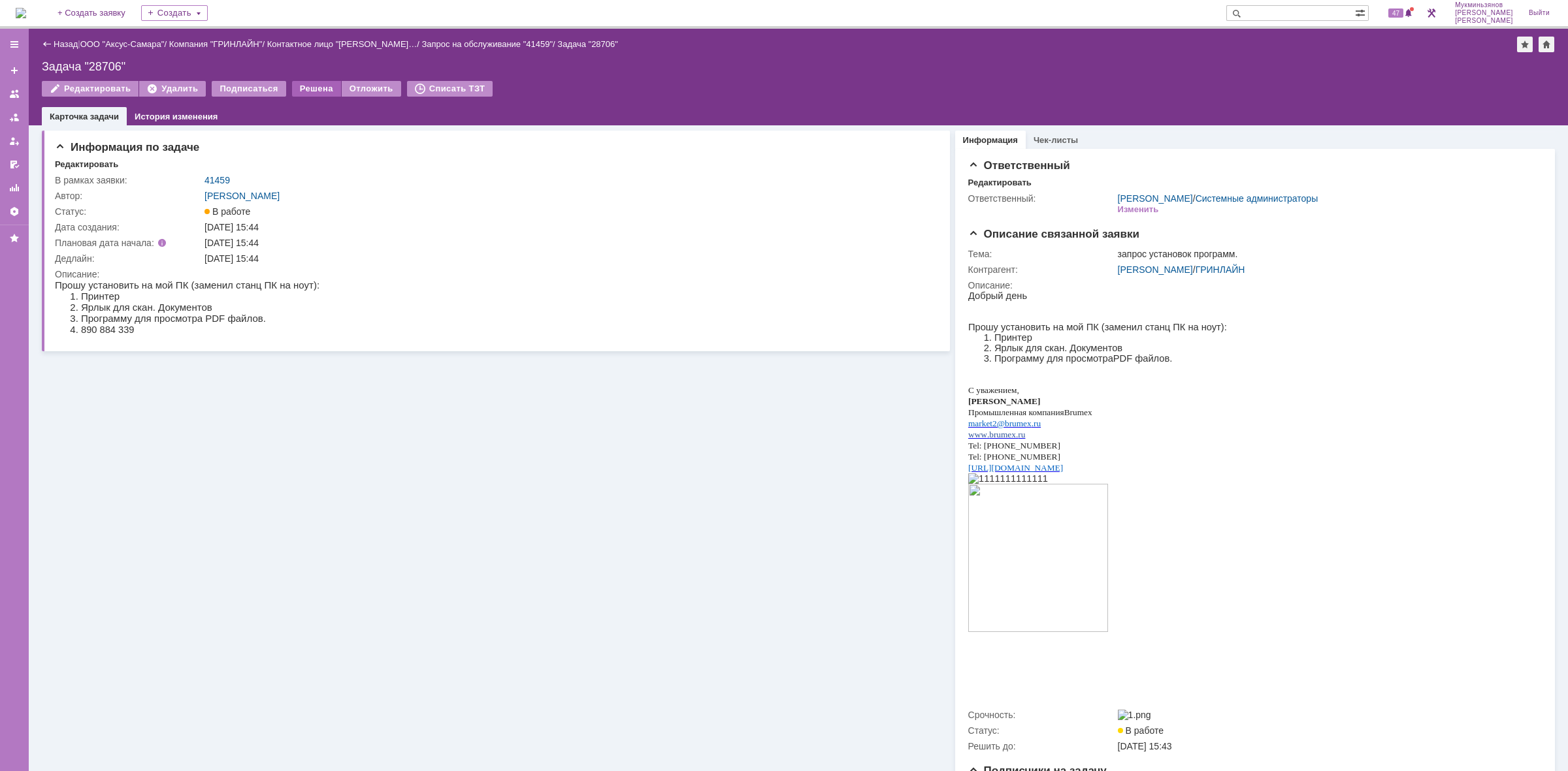
click at [305, 87] on div "Решена" at bounding box center [316, 89] width 49 height 16
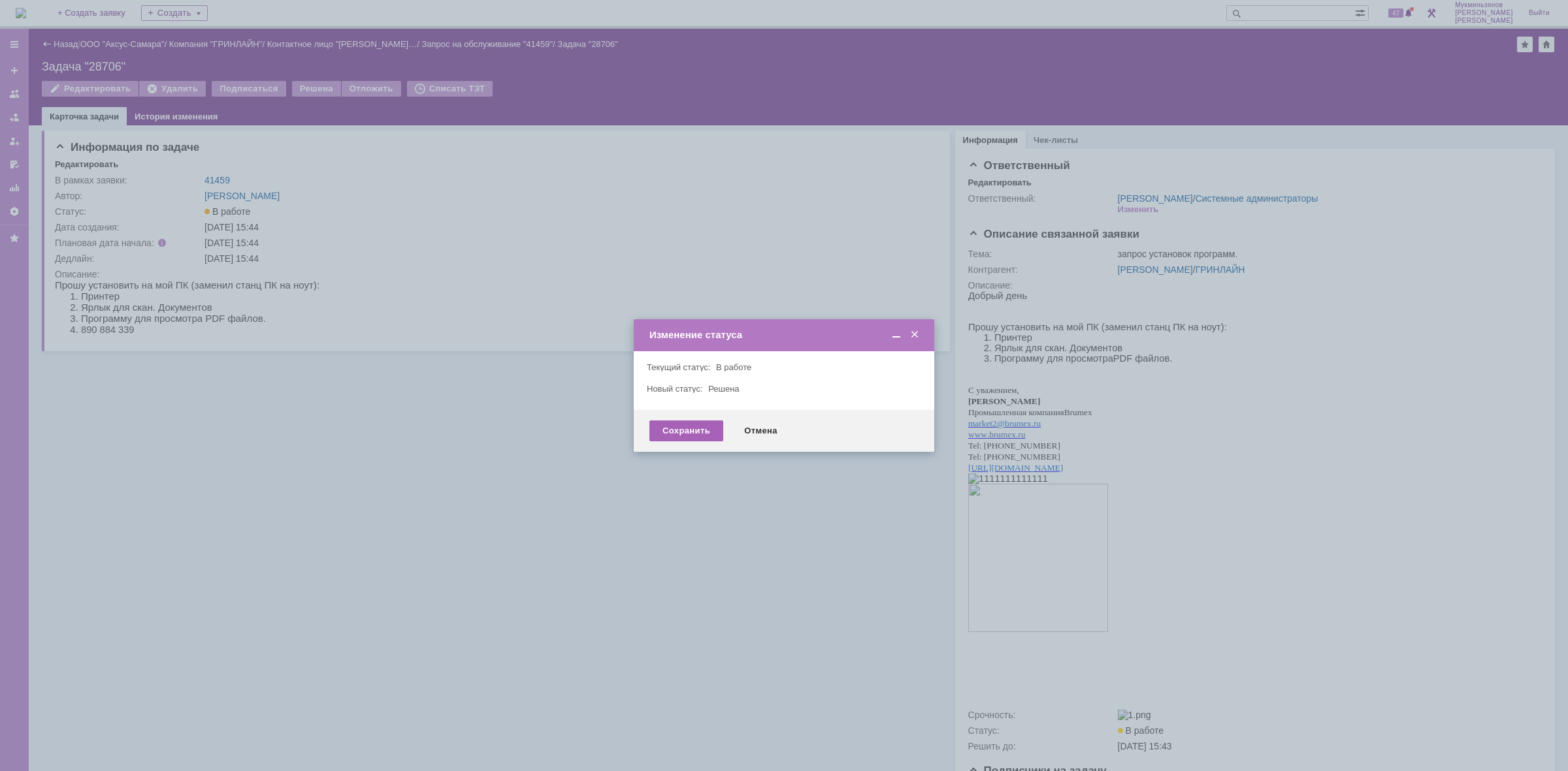
click at [689, 429] on div "Сохранить" at bounding box center [686, 431] width 73 height 21
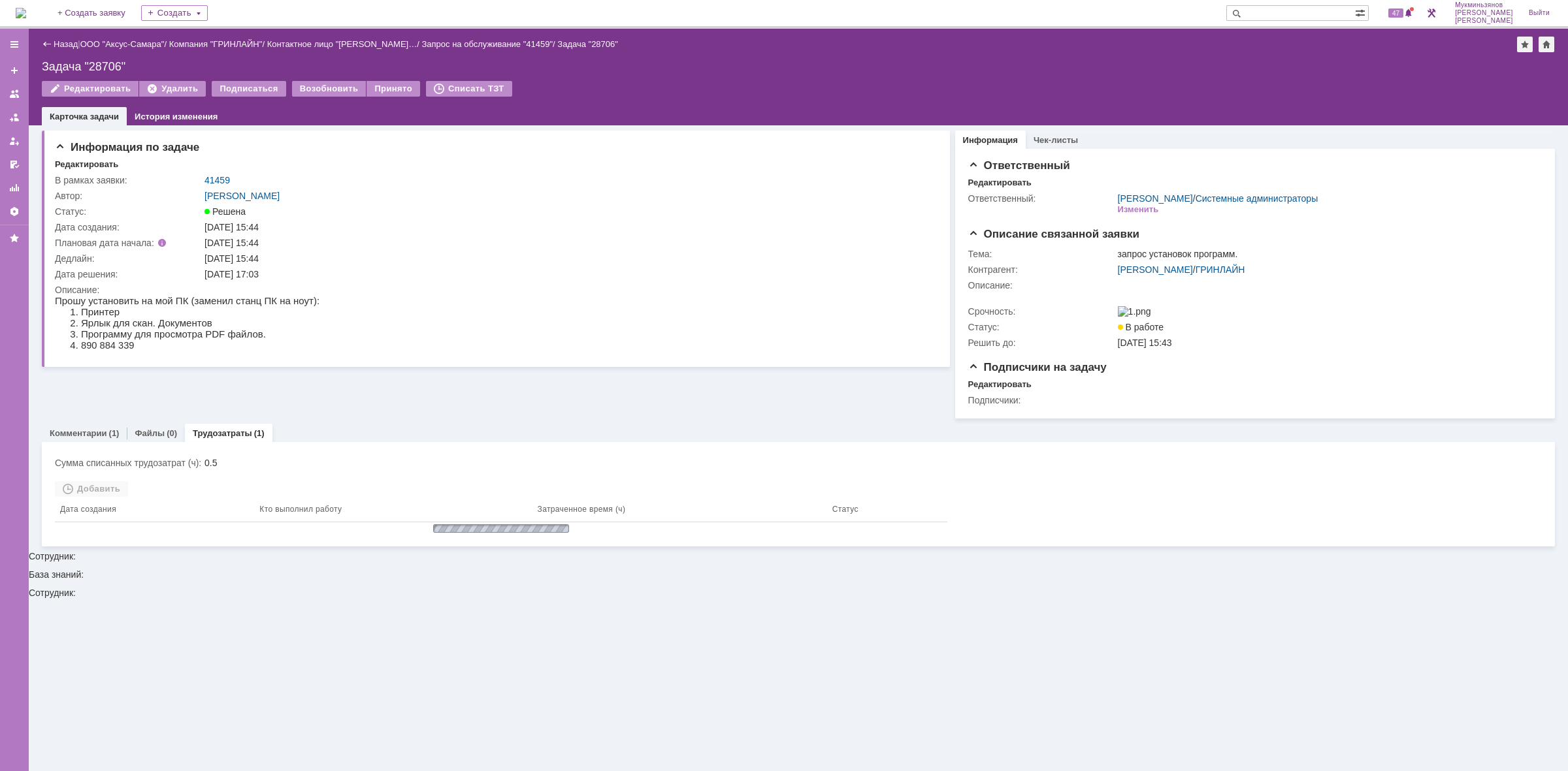
click at [26, 18] on img at bounding box center [21, 13] width 11 height 11
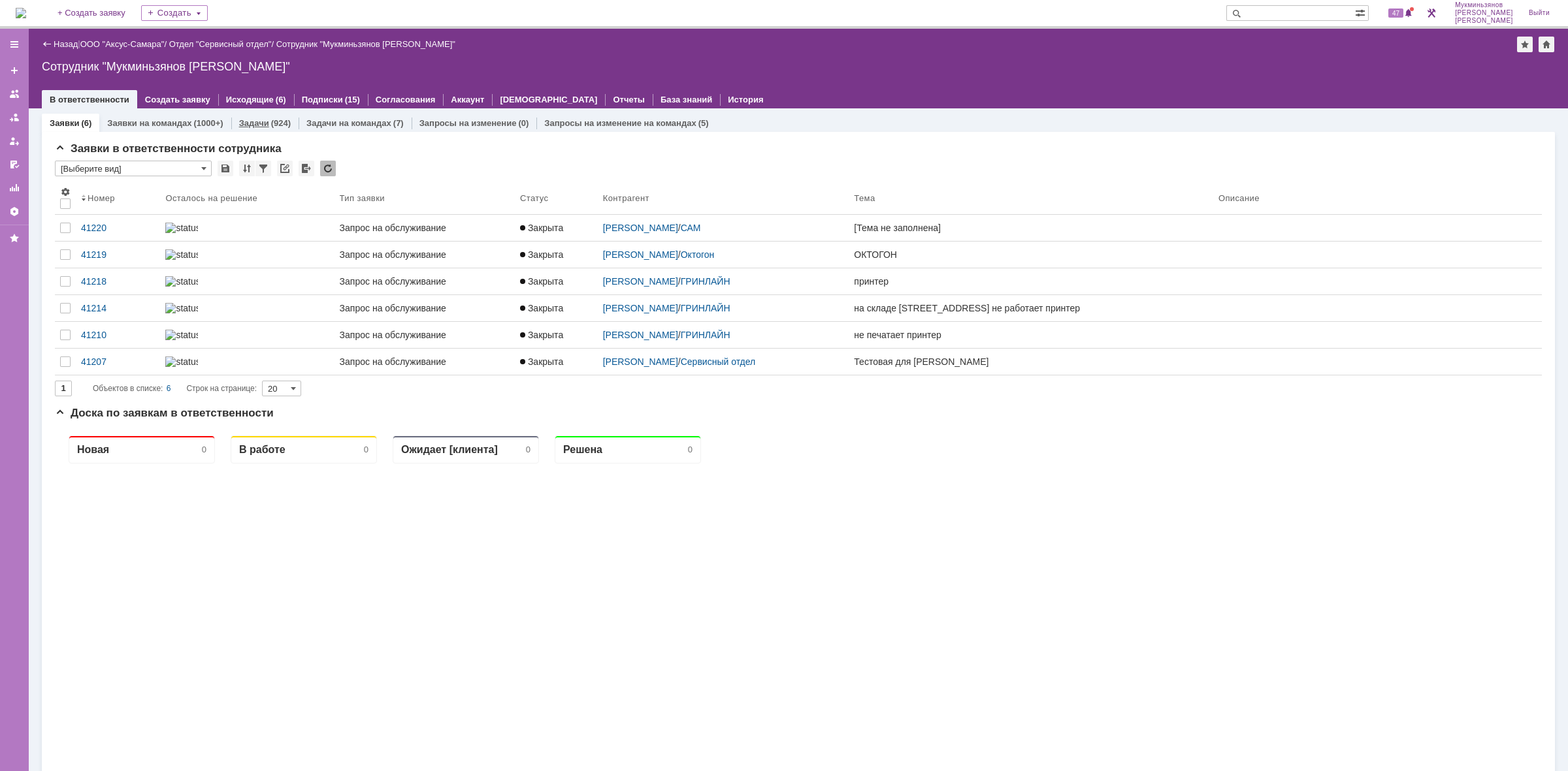
click at [282, 121] on div "(924)" at bounding box center [281, 123] width 20 height 10
